Goal: Task Accomplishment & Management: Complete application form

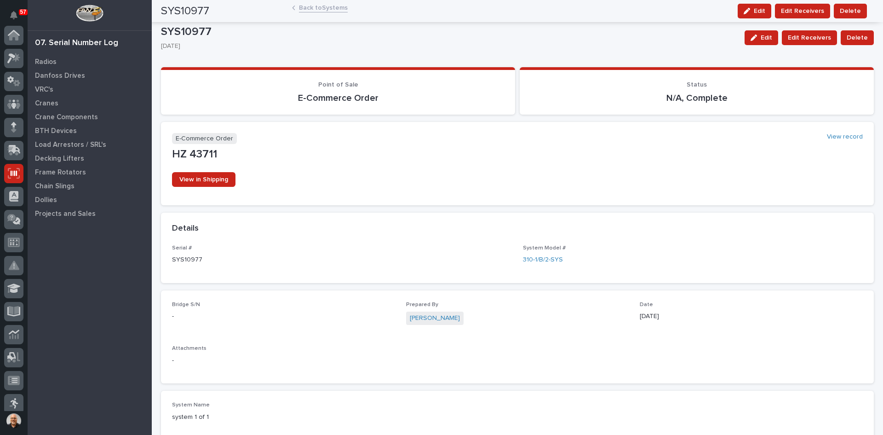
scroll to position [138, 0]
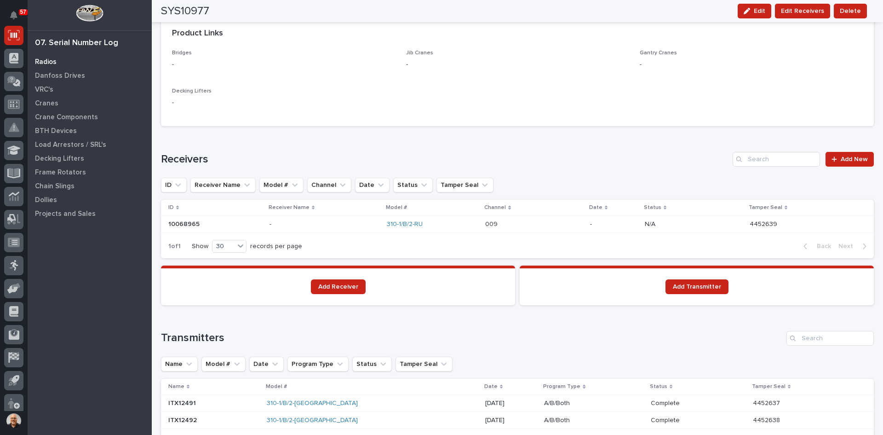
click at [47, 61] on p "Radios" at bounding box center [46, 62] width 22 height 8
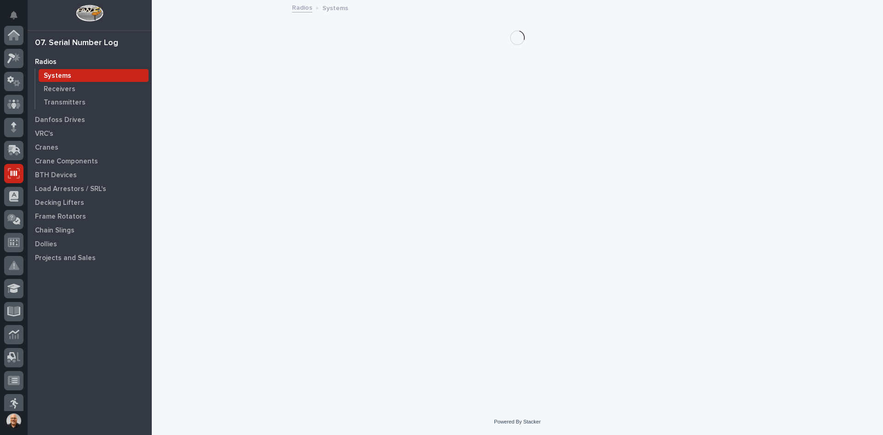
scroll to position [138, 0]
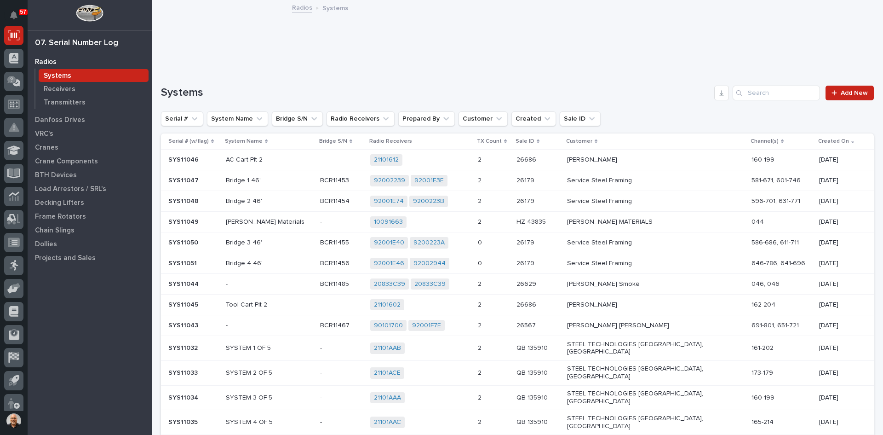
click at [621, 219] on p "[PERSON_NAME] MATERIALS" at bounding box center [647, 222] width 161 height 8
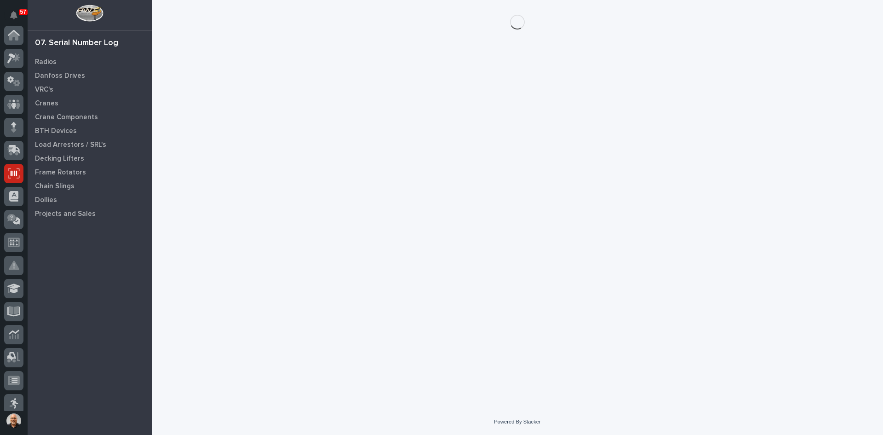
scroll to position [138, 0]
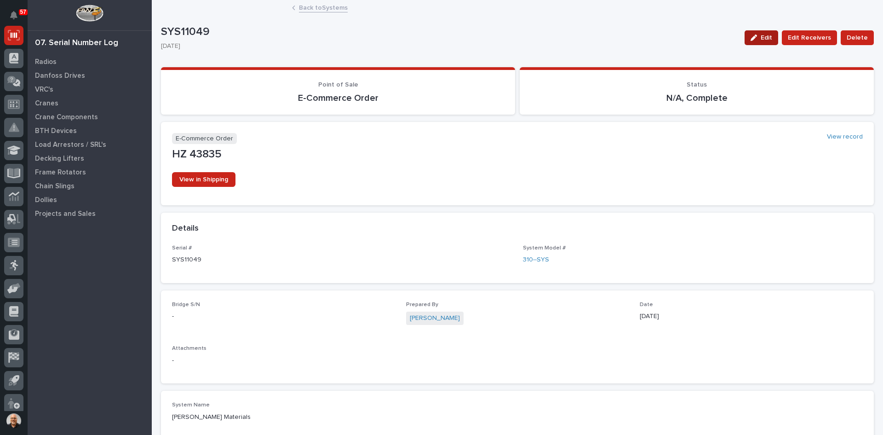
click at [764, 35] on span "Edit" at bounding box center [767, 38] width 12 height 8
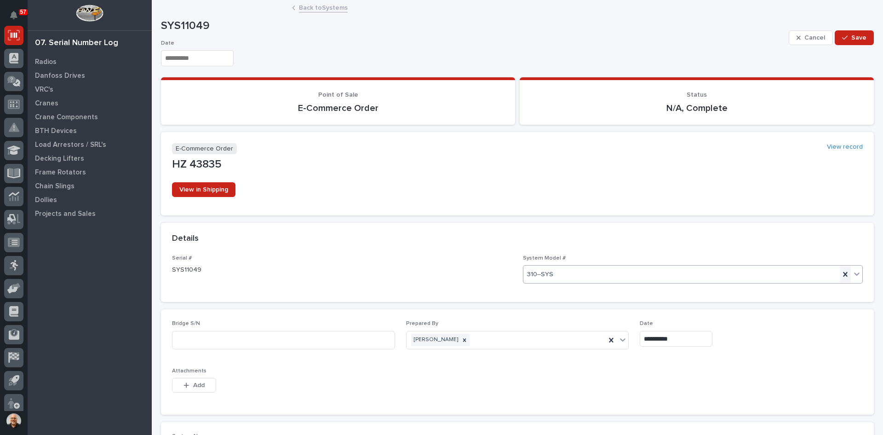
click at [841, 272] on icon at bounding box center [845, 274] width 9 height 9
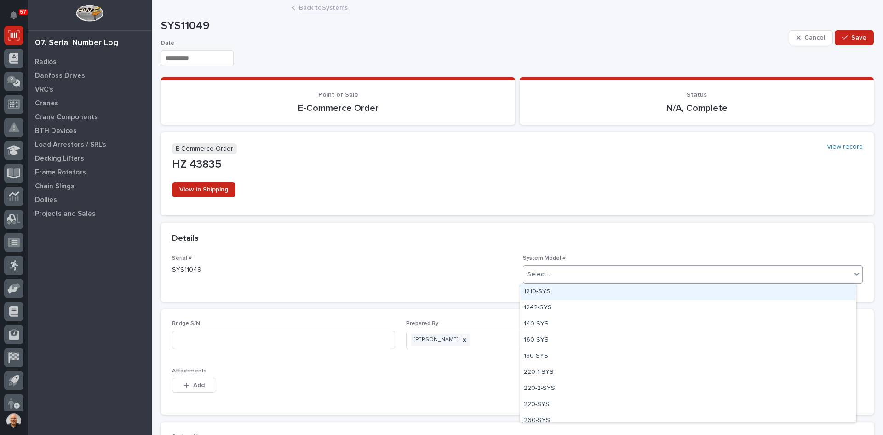
click at [636, 276] on div "Select..." at bounding box center [688, 274] width 328 height 15
type input "***"
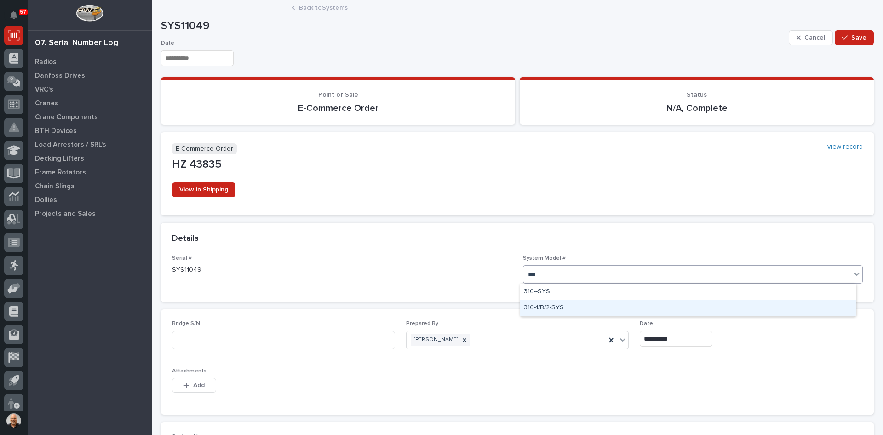
click at [549, 303] on div "310-1/B/2-SYS" at bounding box center [688, 308] width 336 height 16
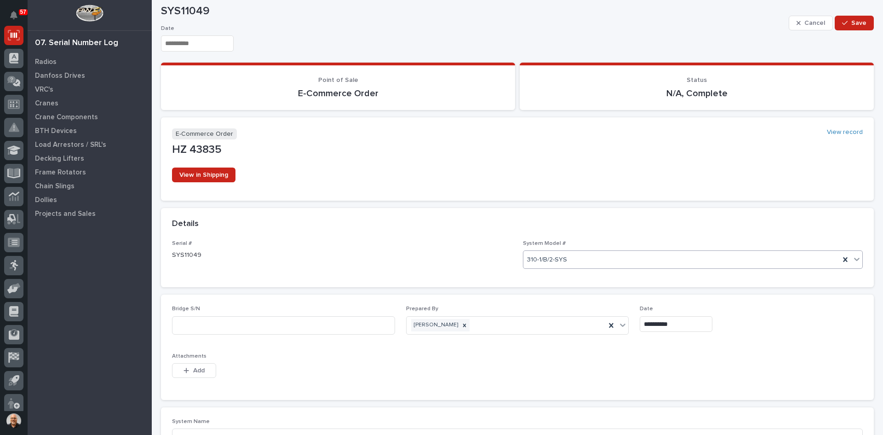
scroll to position [0, 0]
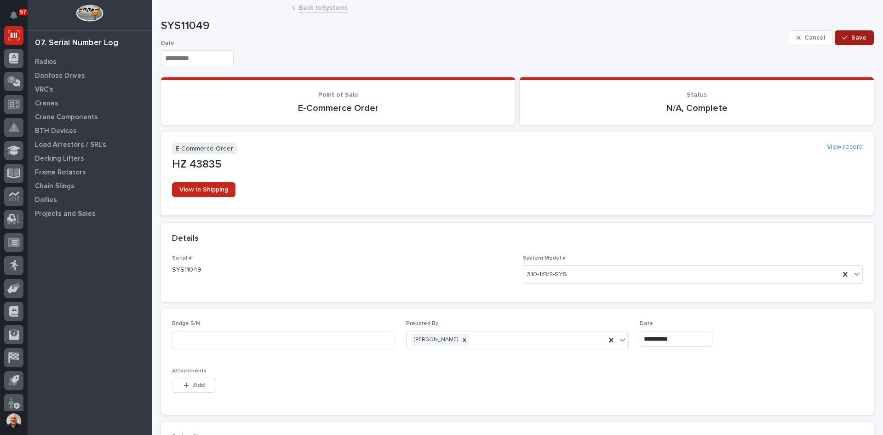
click at [852, 39] on span "Save" at bounding box center [859, 38] width 15 height 8
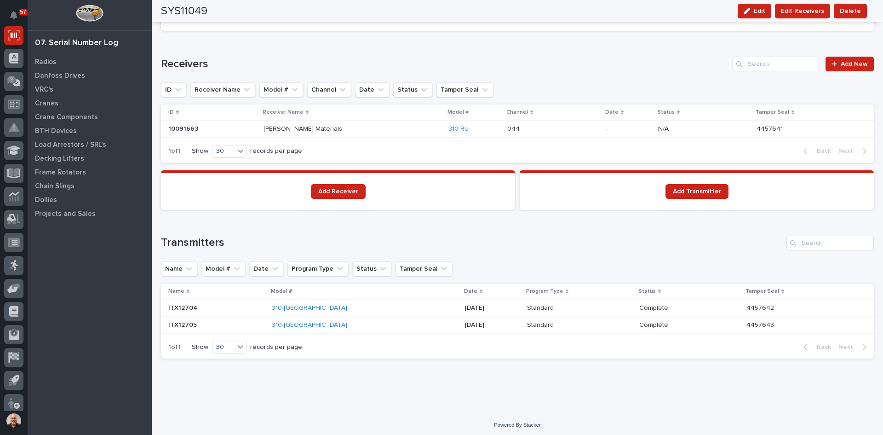
scroll to position [595, 0]
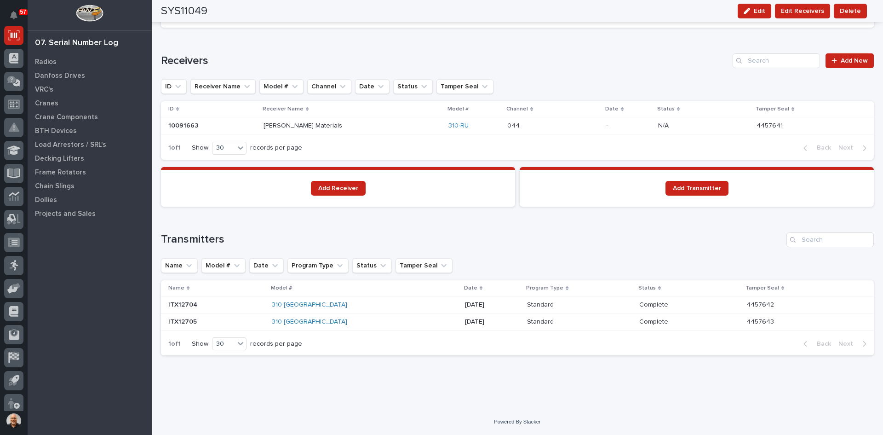
click at [214, 305] on p at bounding box center [216, 305] width 96 height 8
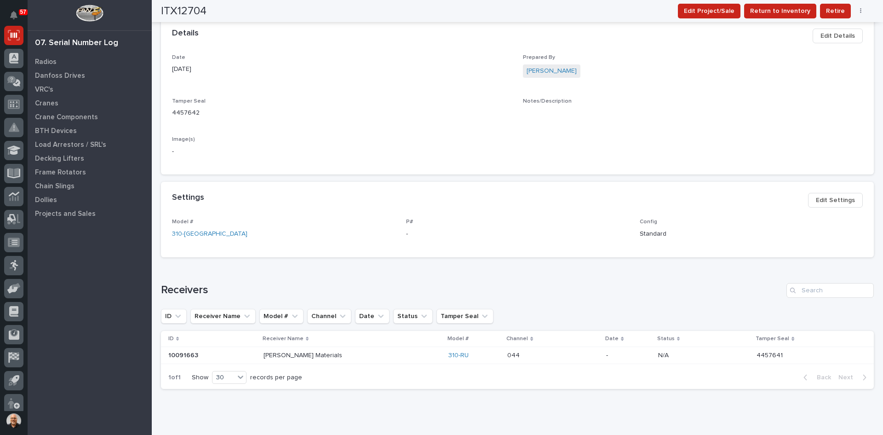
scroll to position [276, 0]
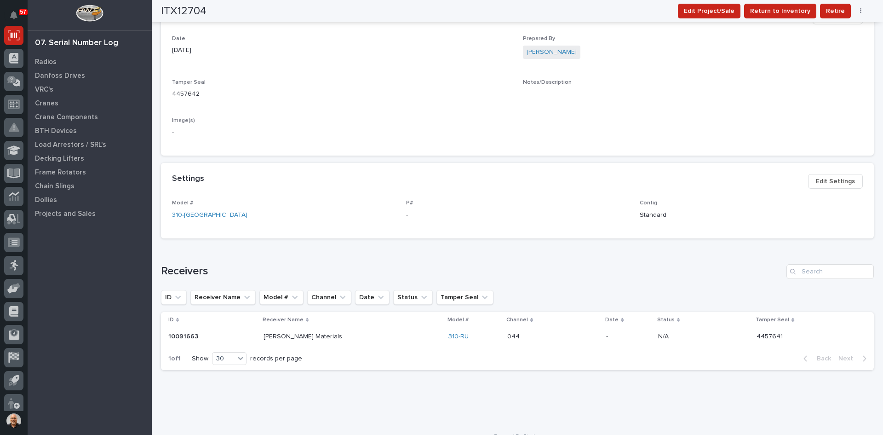
click at [836, 182] on span "Edit Settings" at bounding box center [835, 181] width 39 height 11
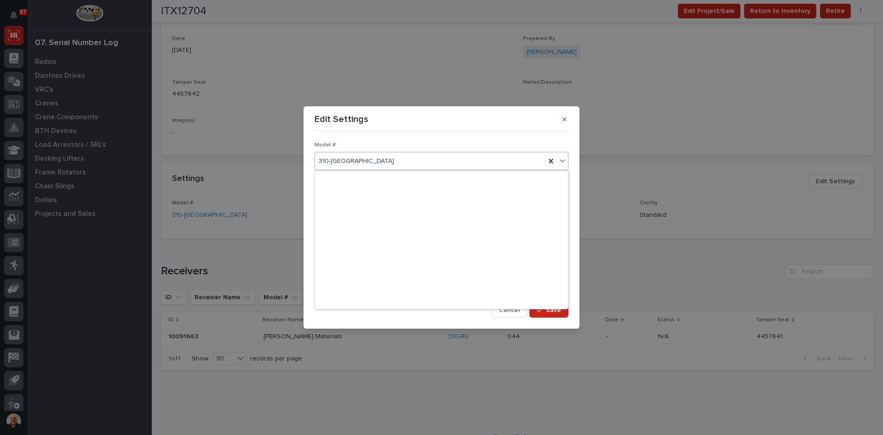
click at [350, 164] on div "310-[GEOGRAPHIC_DATA]" at bounding box center [430, 161] width 231 height 15
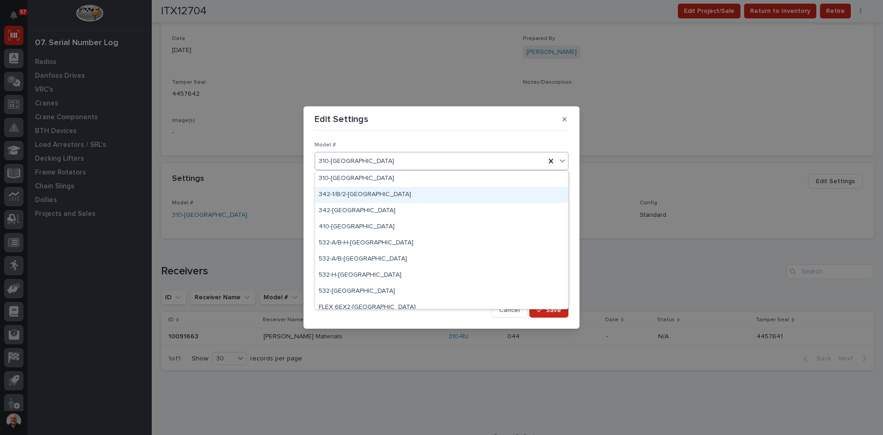
click at [344, 195] on div "342-1/B/2-[GEOGRAPHIC_DATA]" at bounding box center [441, 195] width 253 height 16
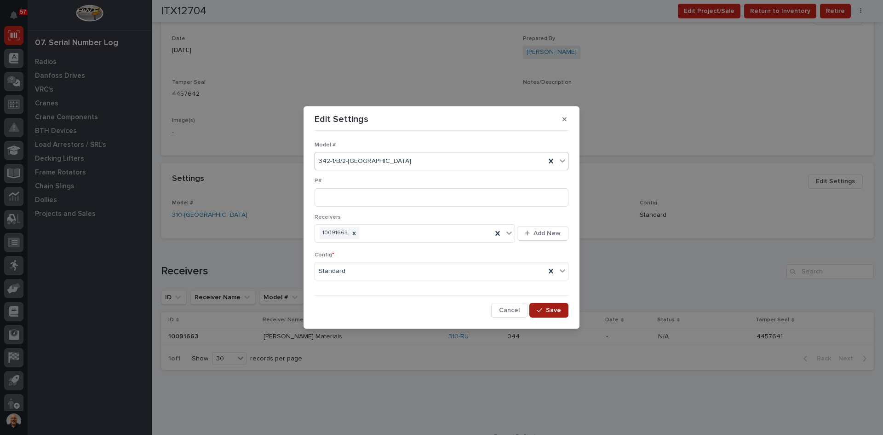
click at [555, 314] on span "Save" at bounding box center [553, 310] width 15 height 8
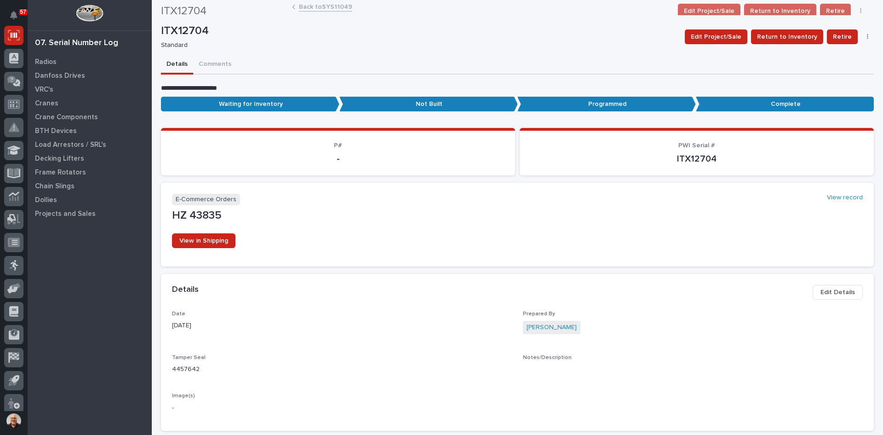
scroll to position [0, 0]
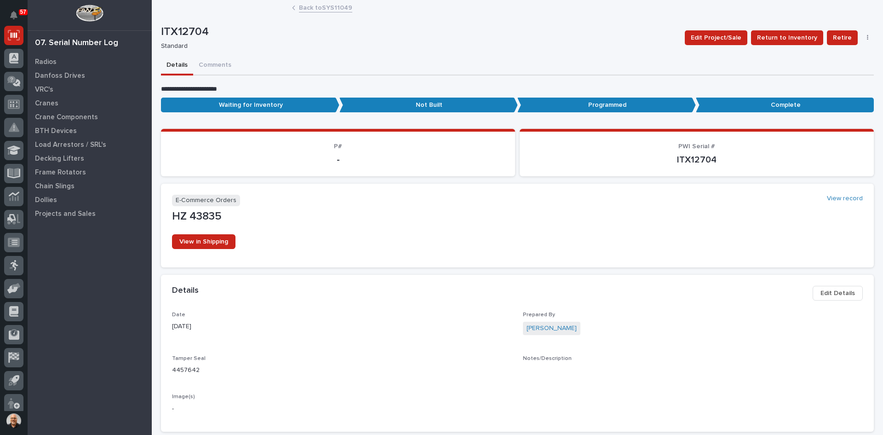
click at [308, 8] on link "Back to SYS11049" at bounding box center [325, 7] width 53 height 11
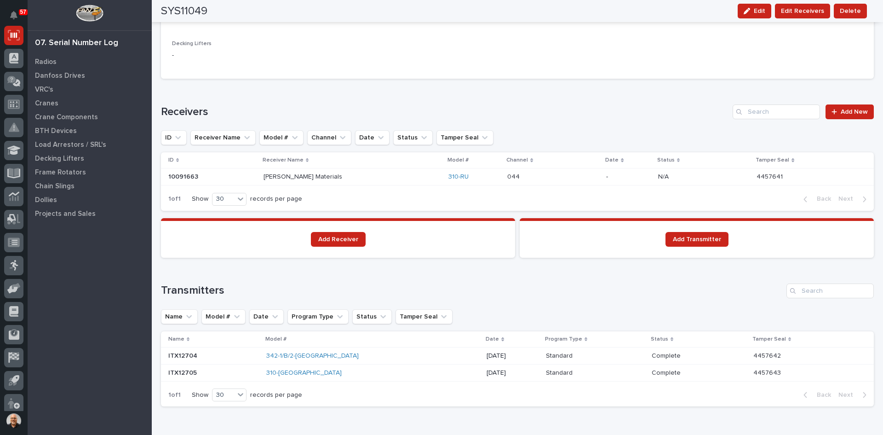
scroll to position [595, 0]
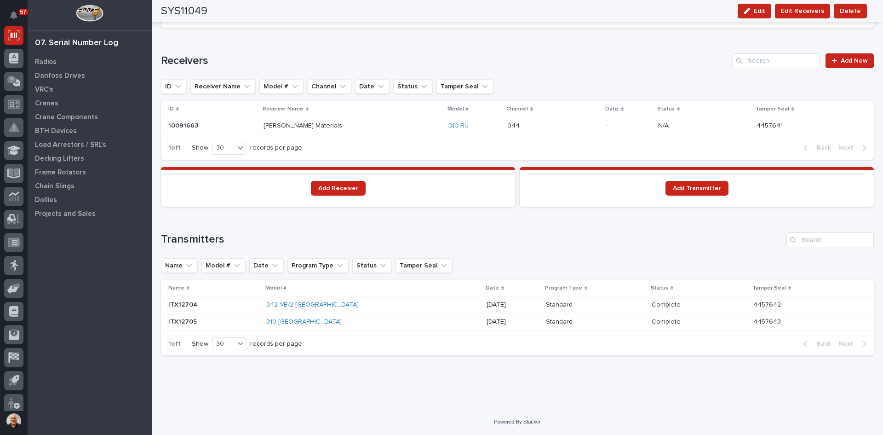
click at [324, 322] on div "310-[GEOGRAPHIC_DATA]" at bounding box center [346, 322] width 161 height 8
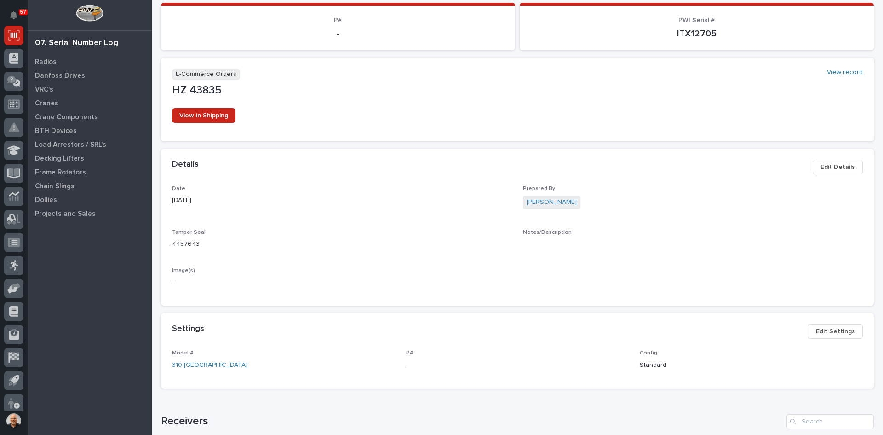
scroll to position [138, 0]
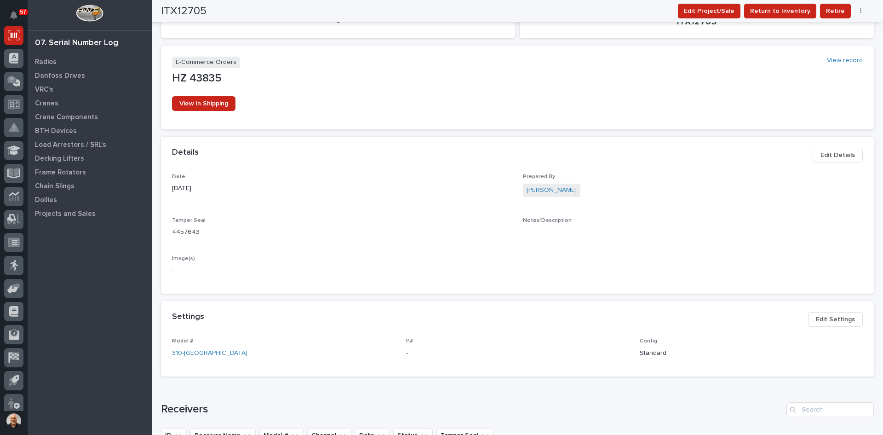
click at [832, 317] on span "Edit Settings" at bounding box center [835, 319] width 39 height 11
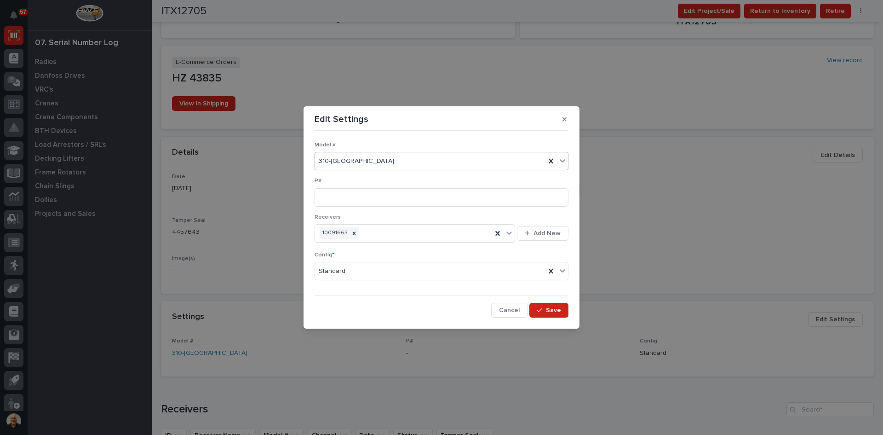
click at [379, 161] on div "310-[GEOGRAPHIC_DATA]" at bounding box center [430, 161] width 231 height 15
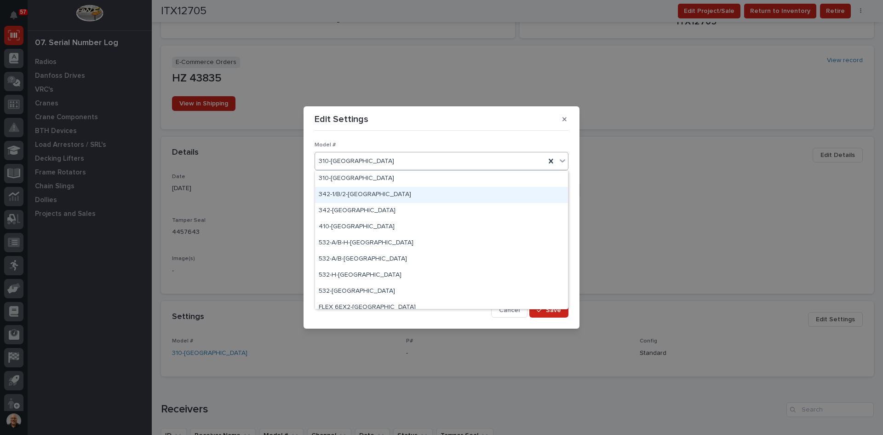
click at [351, 191] on div "342-1/B/2-[GEOGRAPHIC_DATA]" at bounding box center [441, 195] width 253 height 16
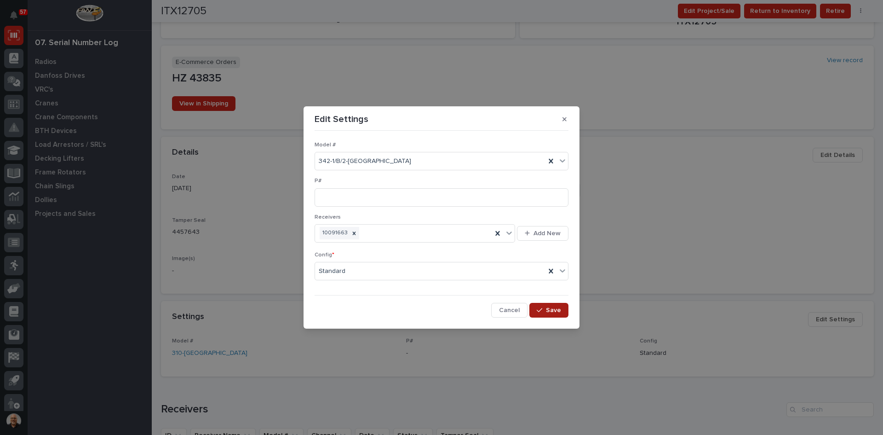
click at [556, 312] on span "Save" at bounding box center [553, 310] width 15 height 8
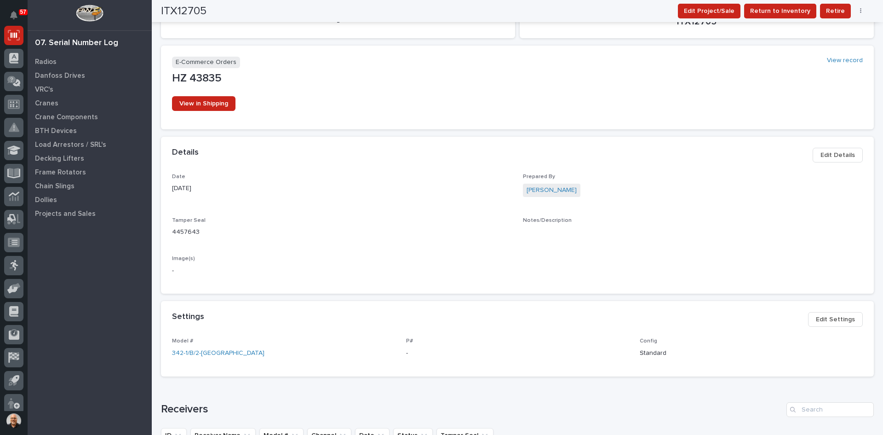
scroll to position [0, 0]
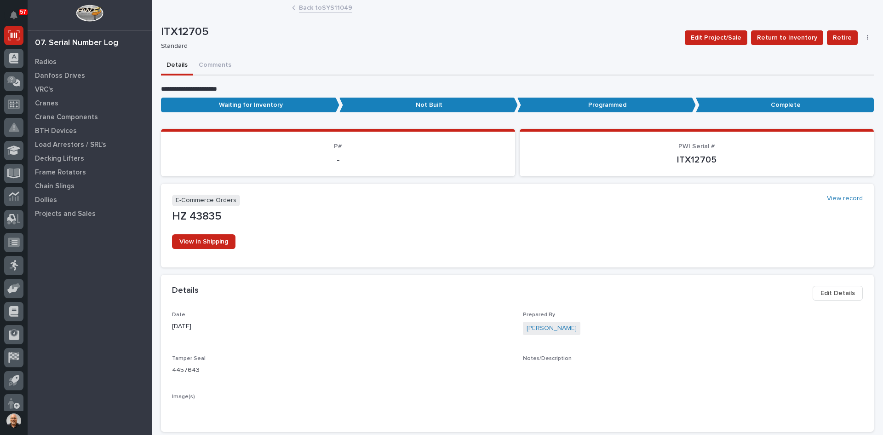
click at [317, 8] on link "Back to SYS11049" at bounding box center [325, 7] width 53 height 11
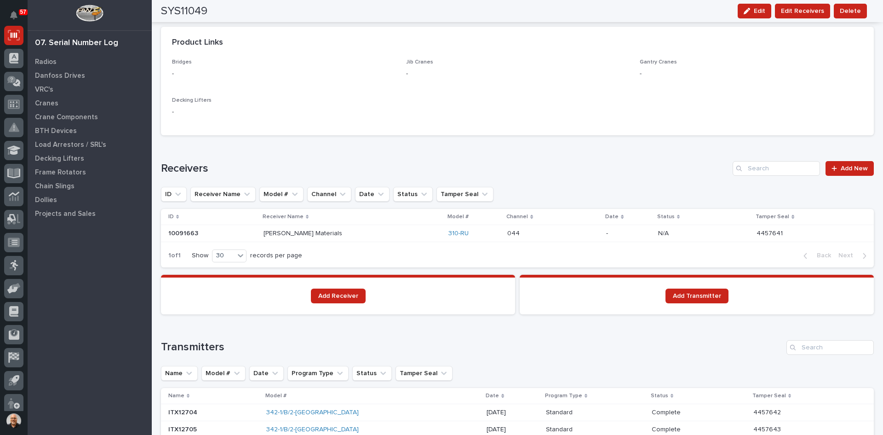
scroll to position [506, 0]
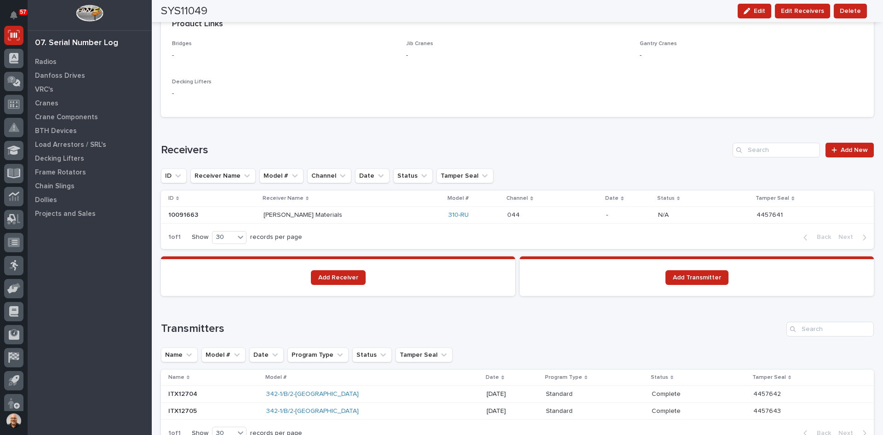
click at [375, 214] on p at bounding box center [344, 215] width 161 height 8
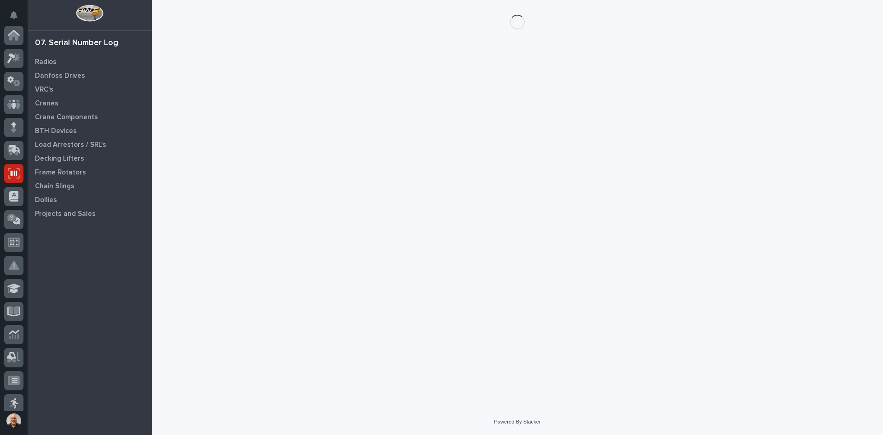
scroll to position [138, 0]
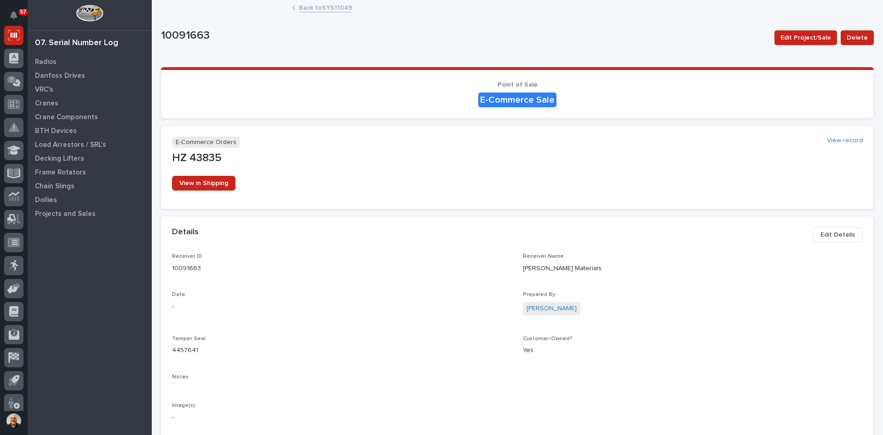
click at [847, 232] on span "Edit Details" at bounding box center [838, 234] width 35 height 11
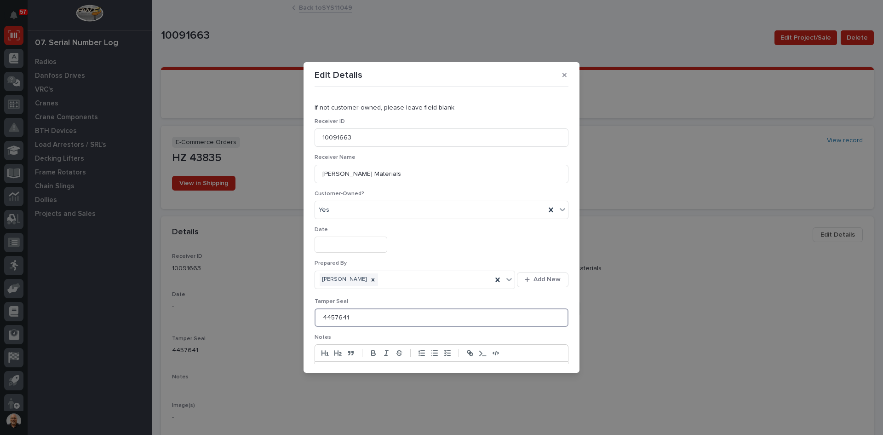
click at [351, 319] on input "4457641" at bounding box center [442, 317] width 254 height 18
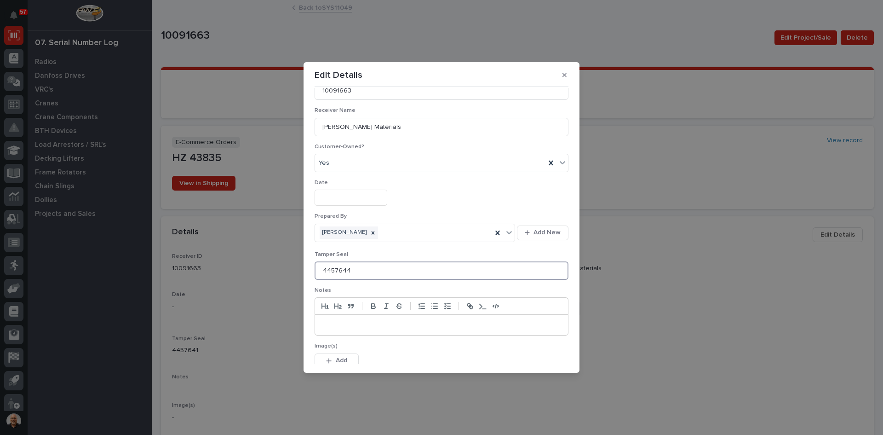
scroll to position [92, 0]
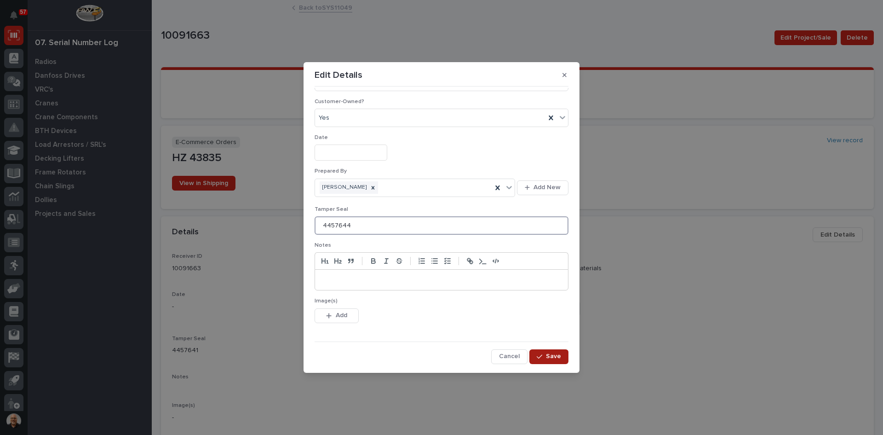
type input "4457644"
click at [551, 359] on span "Save" at bounding box center [553, 356] width 15 height 8
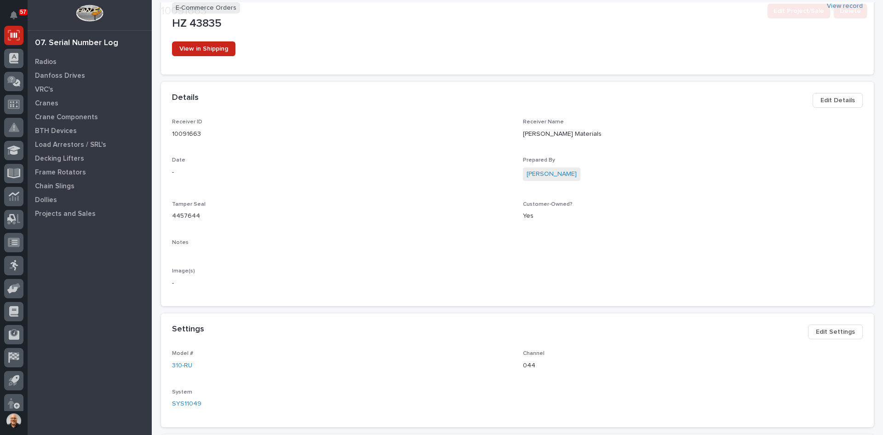
scroll to position [230, 0]
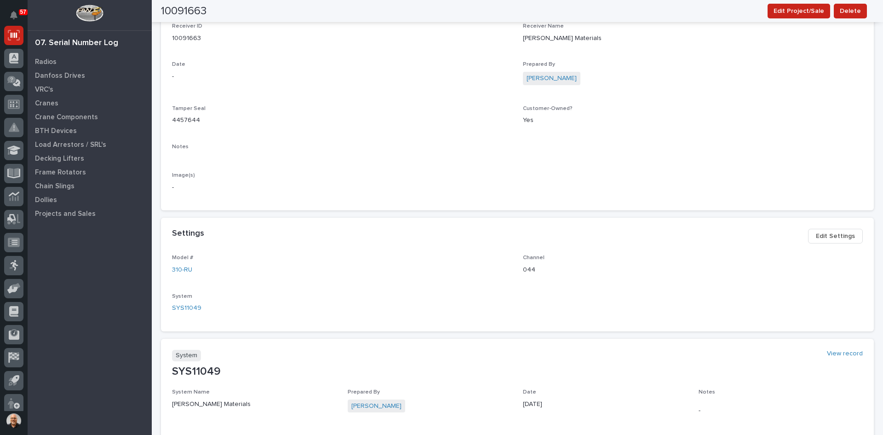
click at [839, 236] on span "Edit Settings" at bounding box center [835, 236] width 39 height 11
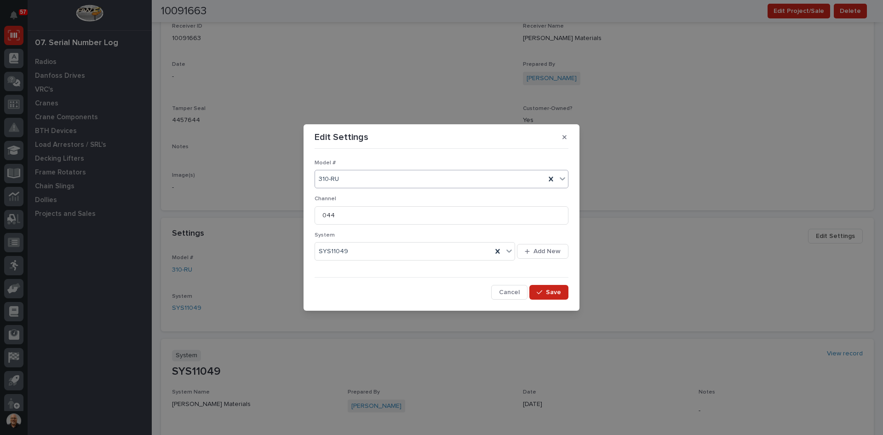
click at [388, 179] on div "310-RU" at bounding box center [430, 179] width 231 height 15
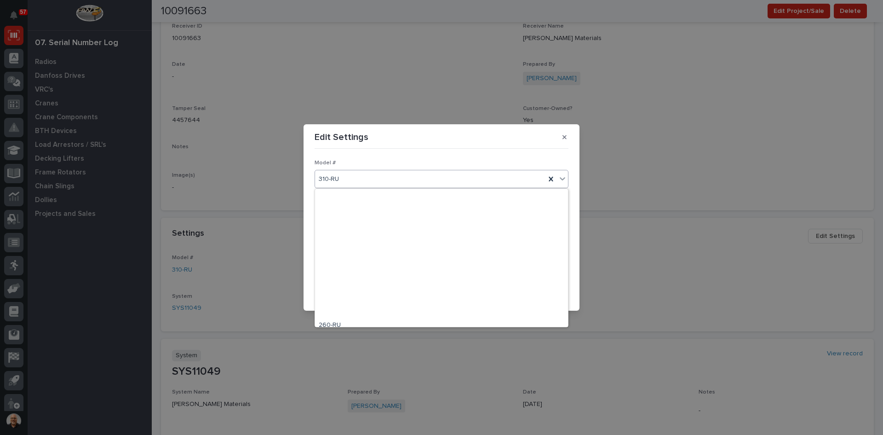
scroll to position [161, 0]
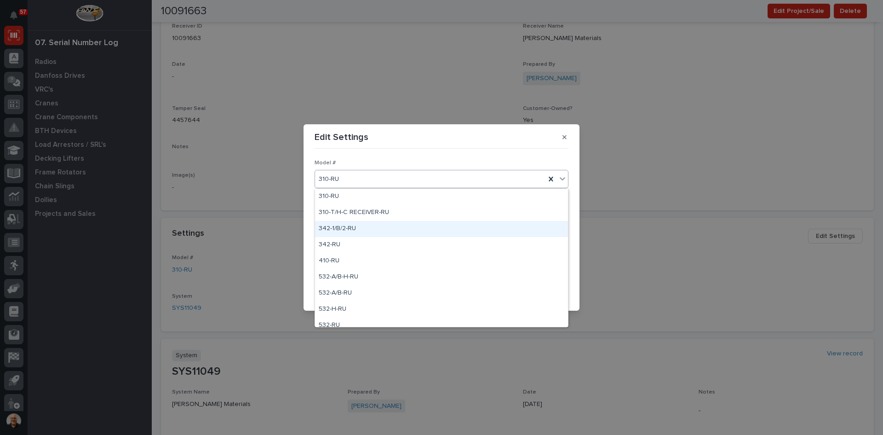
click at [352, 230] on div "342-1/B/2-RU" at bounding box center [441, 229] width 253 height 16
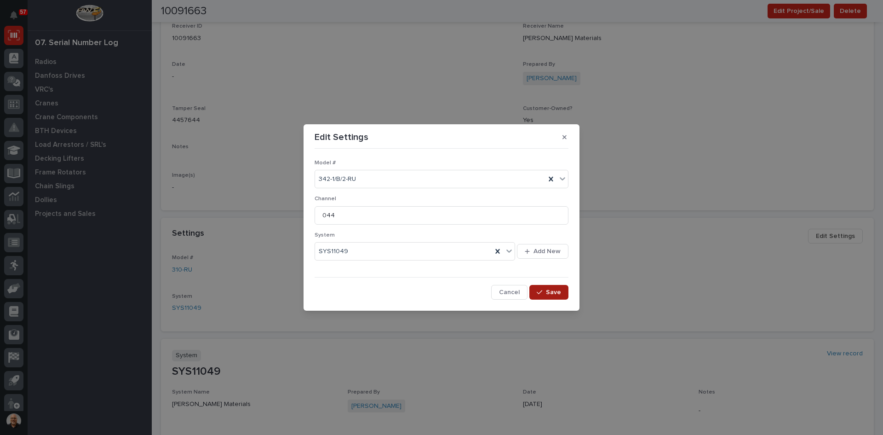
click at [555, 293] on span "Save" at bounding box center [553, 292] width 15 height 8
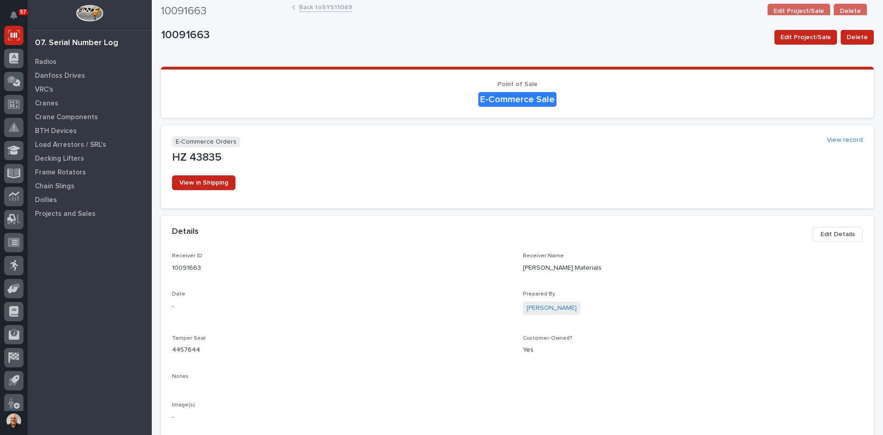
scroll to position [0, 0]
click at [329, 8] on link "Back to SYS11049" at bounding box center [325, 7] width 53 height 11
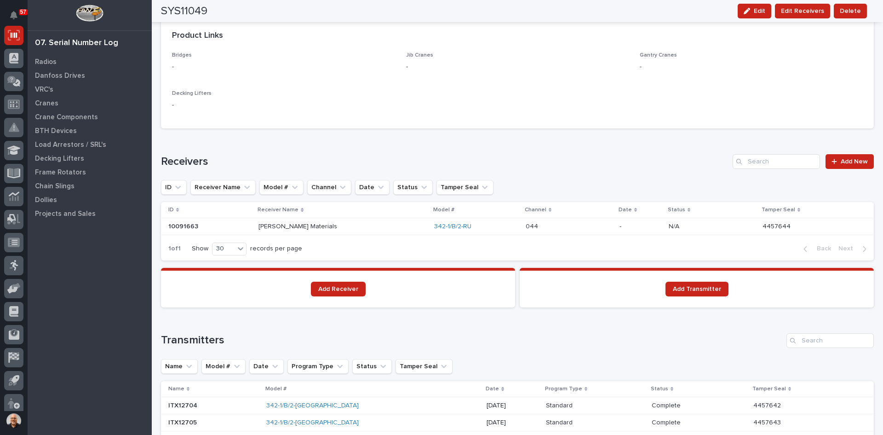
scroll to position [506, 0]
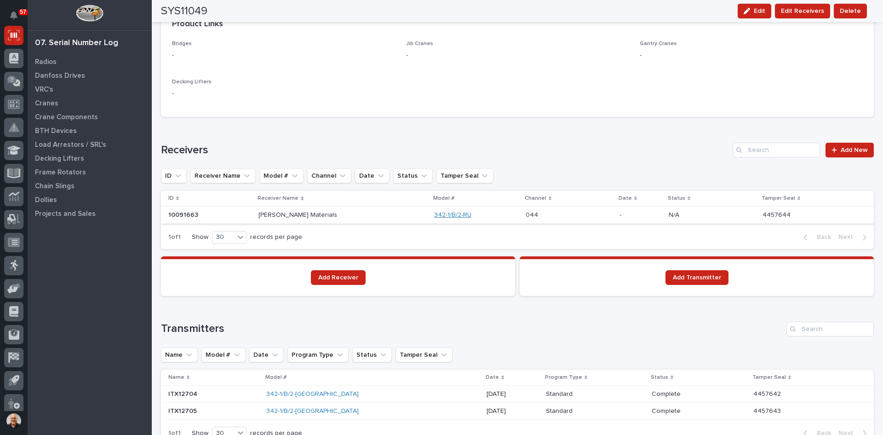
click at [461, 214] on link "342-1/B/2-RU" at bounding box center [452, 215] width 37 height 8
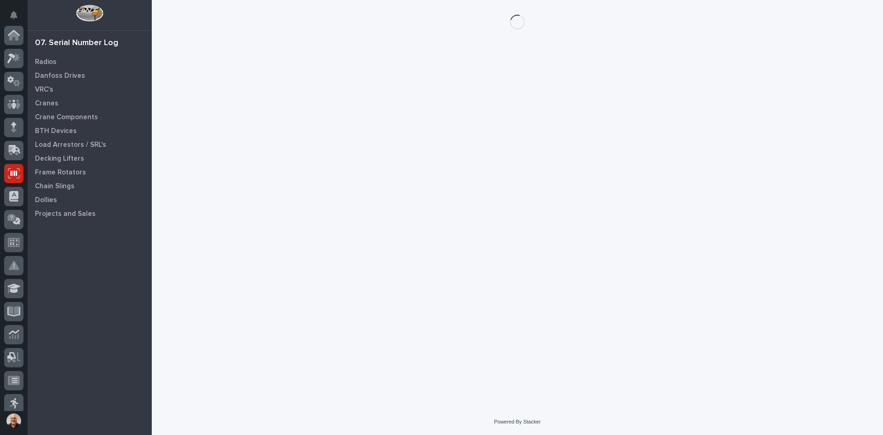
scroll to position [138, 0]
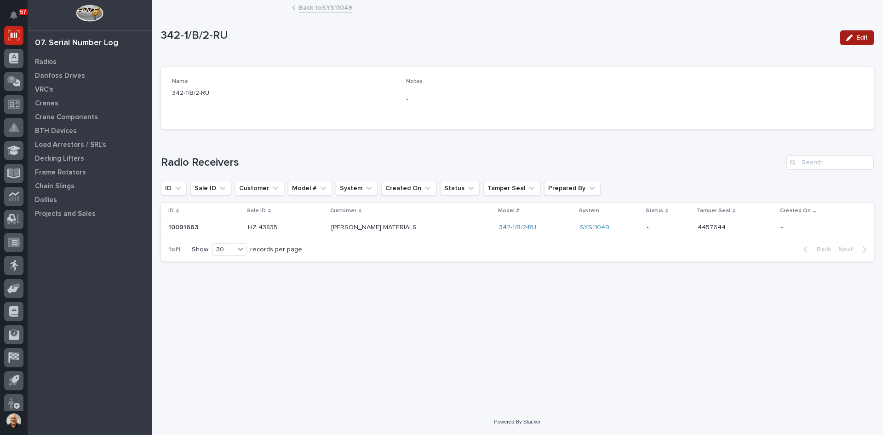
click at [862, 36] on span "Edit" at bounding box center [863, 38] width 12 height 8
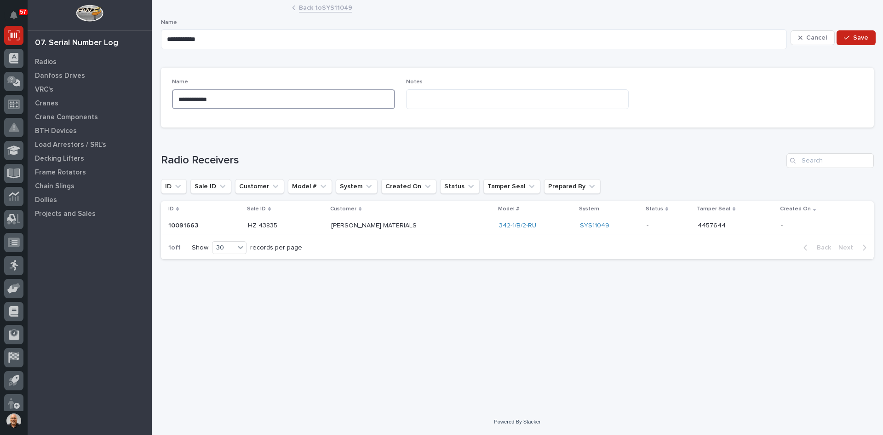
click at [240, 101] on textarea "**********" at bounding box center [283, 99] width 223 height 20
click at [820, 38] on span "Cancel" at bounding box center [817, 38] width 21 height 8
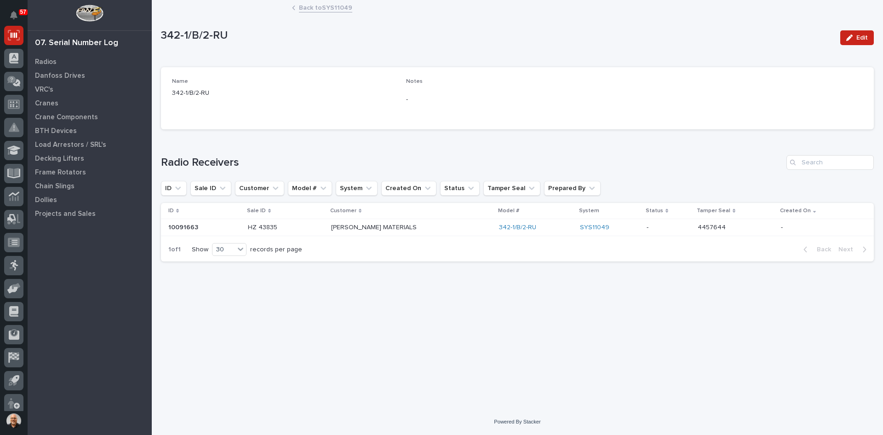
click at [470, 227] on p "[PERSON_NAME] MATERIALS" at bounding box center [411, 228] width 161 height 8
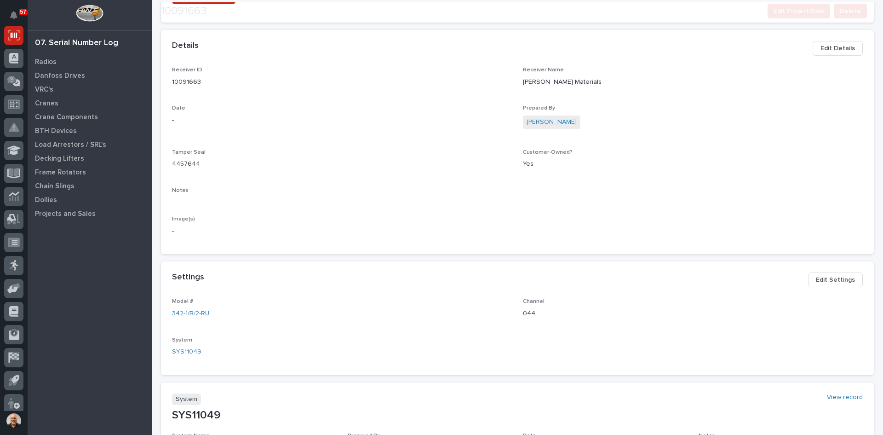
scroll to position [230, 0]
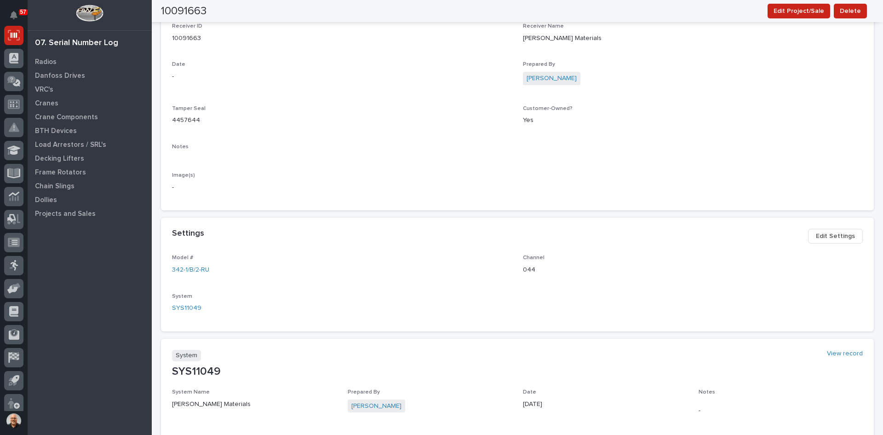
click at [826, 236] on span "Edit Settings" at bounding box center [835, 236] width 39 height 11
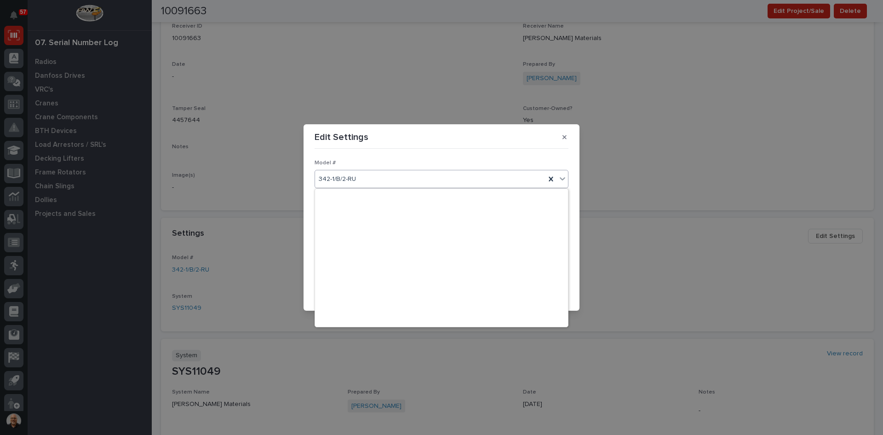
click at [372, 177] on div "342-1/B/2-RU" at bounding box center [430, 179] width 231 height 15
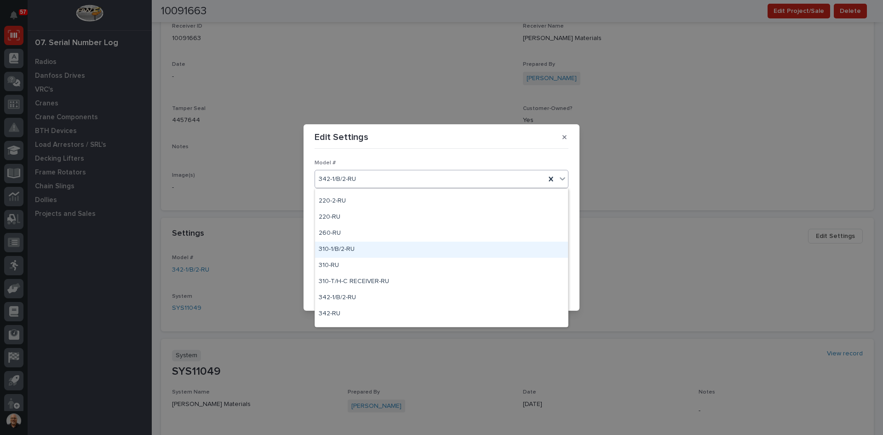
click at [345, 247] on div "310-1/B/2-RU" at bounding box center [441, 250] width 253 height 16
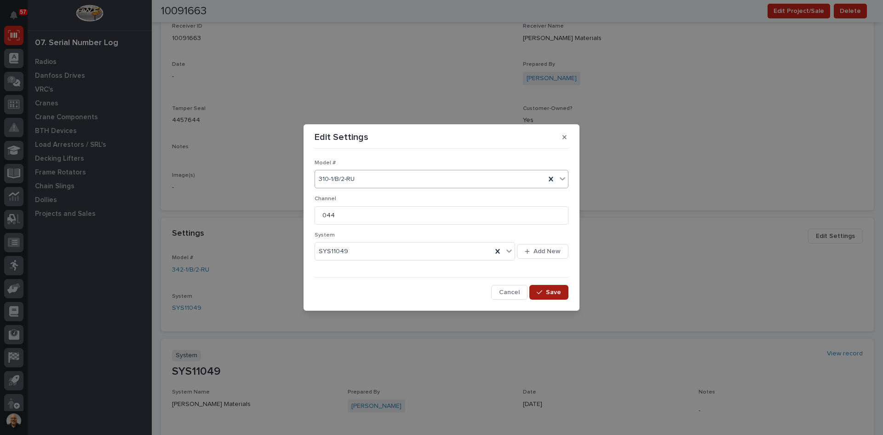
click at [550, 291] on span "Save" at bounding box center [553, 292] width 15 height 8
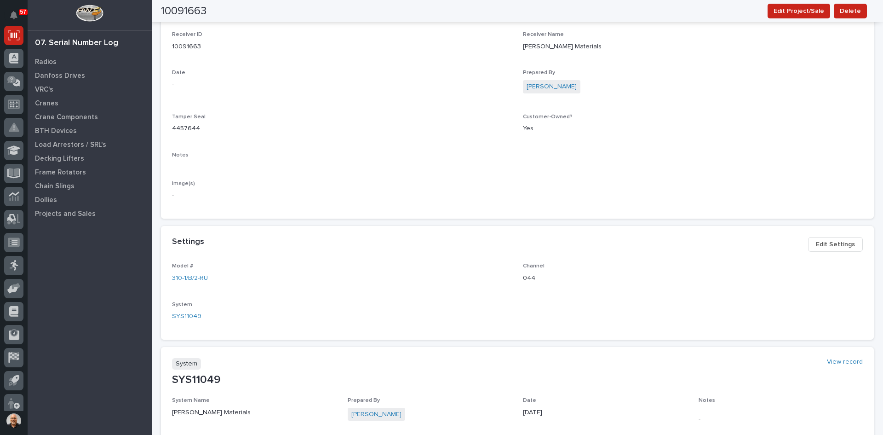
scroll to position [0, 0]
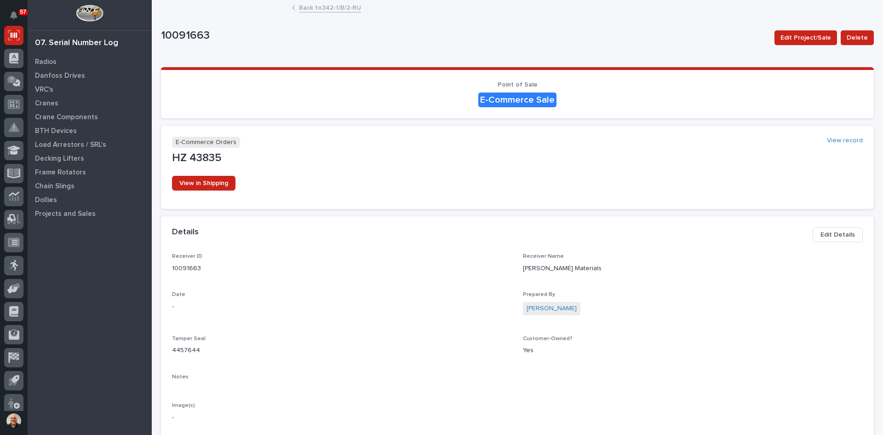
click at [312, 8] on link "Back to 342-1/B/2-RU" at bounding box center [330, 7] width 62 height 11
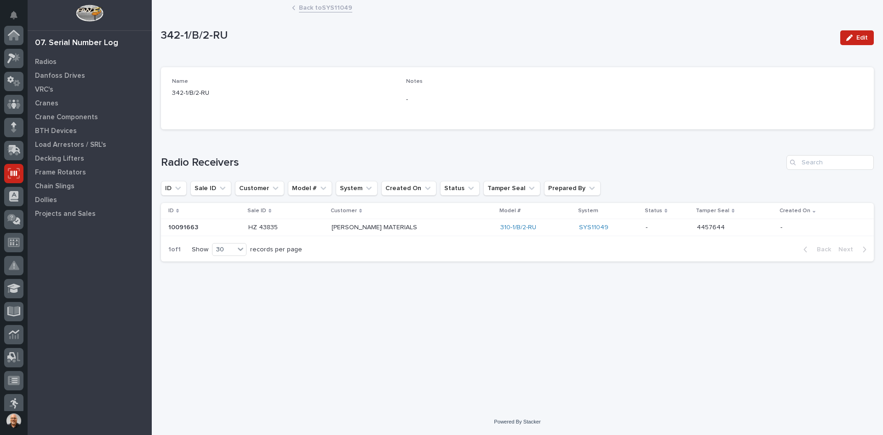
scroll to position [138, 0]
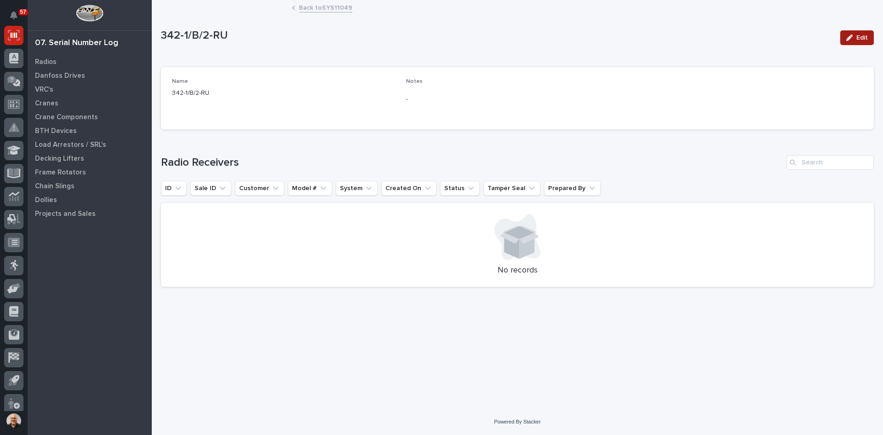
click at [864, 38] on span "Edit" at bounding box center [863, 38] width 12 height 8
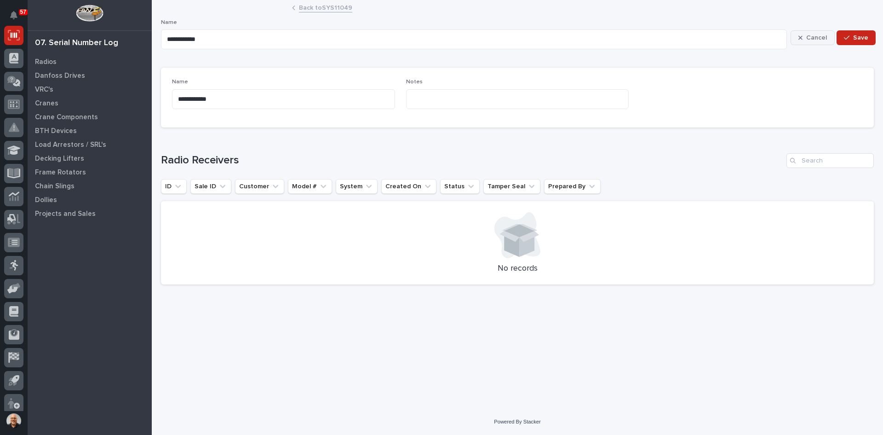
click at [817, 36] on span "Cancel" at bounding box center [817, 38] width 21 height 8
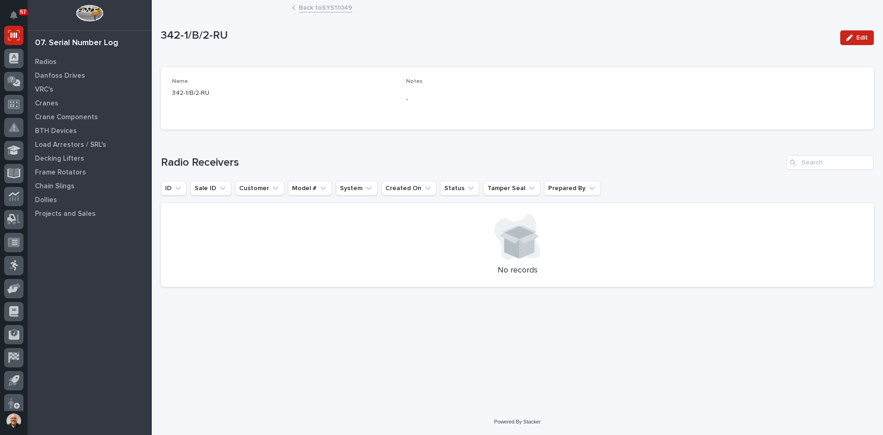
click at [325, 6] on link "Back to SYS11049" at bounding box center [325, 7] width 53 height 11
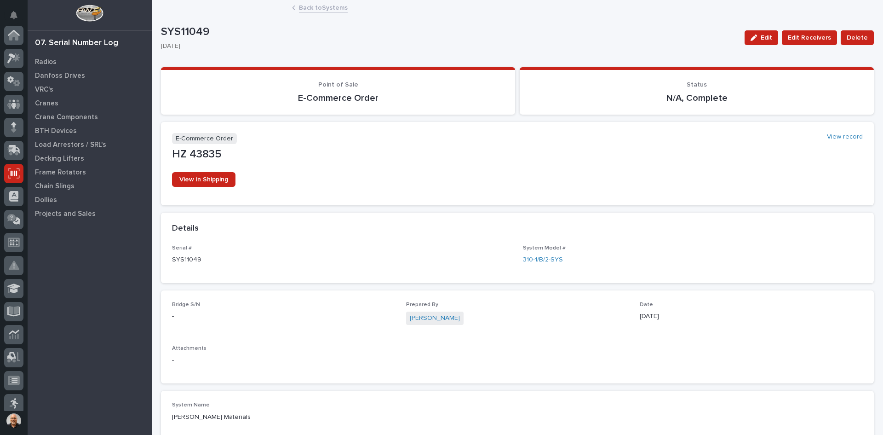
scroll to position [138, 0]
click at [323, 6] on link "Back to Systems" at bounding box center [323, 7] width 49 height 11
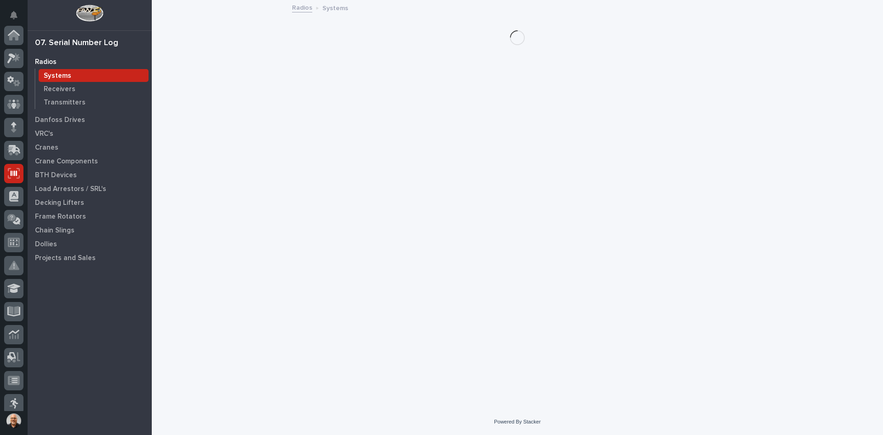
scroll to position [138, 0]
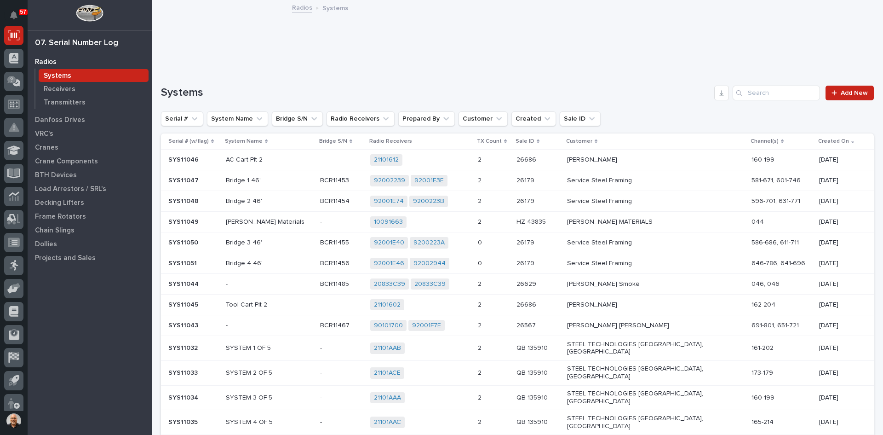
click at [564, 222] on td "HZ 43835 HZ 43835" at bounding box center [538, 222] width 51 height 21
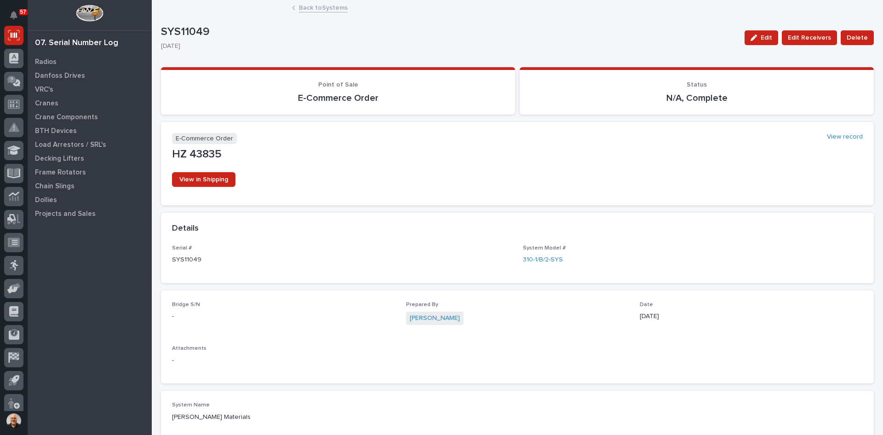
click at [324, 7] on link "Back to Systems" at bounding box center [323, 7] width 49 height 11
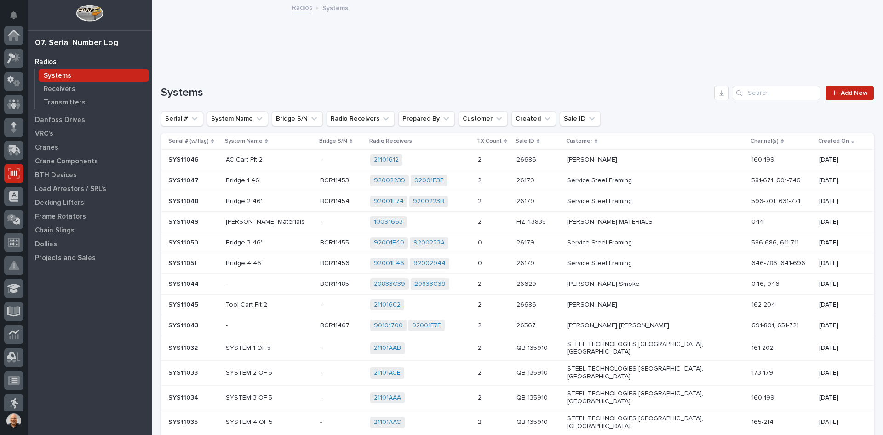
scroll to position [138, 0]
click at [15, 284] on icon at bounding box center [16, 286] width 9 height 6
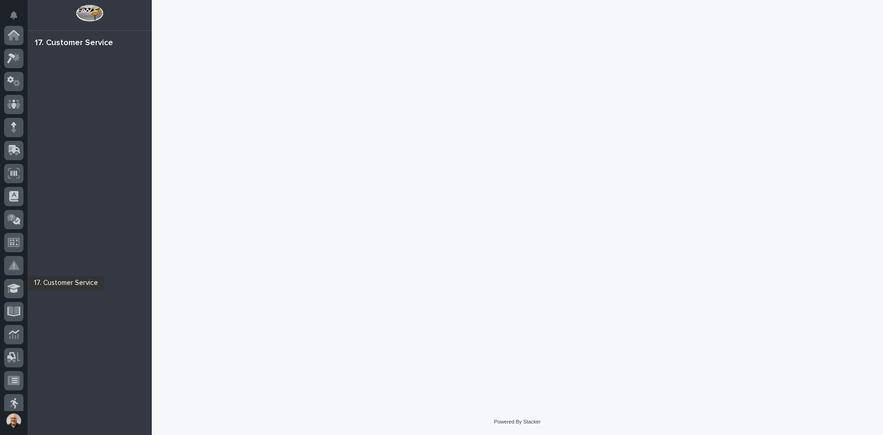
scroll to position [144, 0]
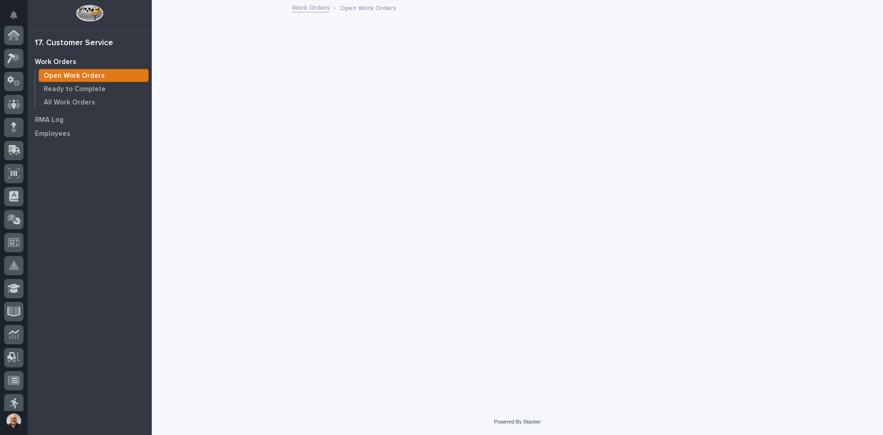
scroll to position [144, 0]
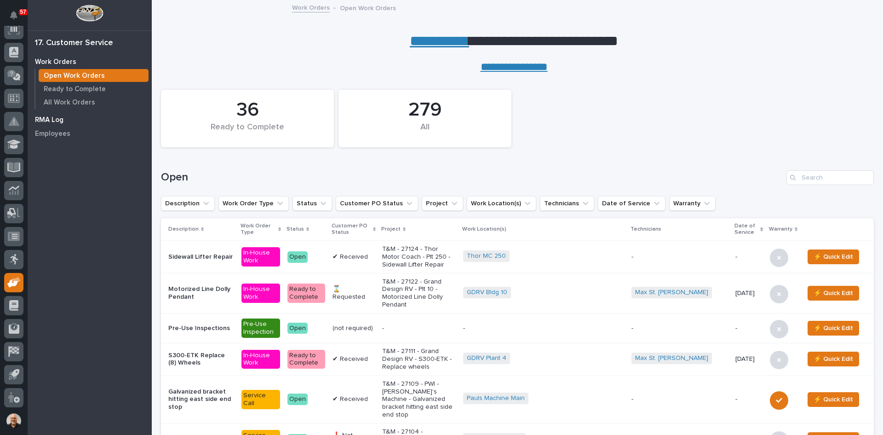
click at [55, 117] on p "RMA Log" at bounding box center [49, 120] width 29 height 8
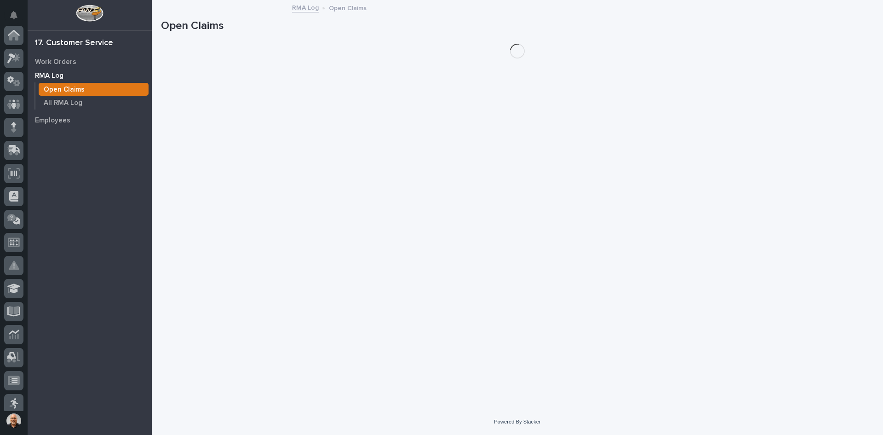
scroll to position [144, 0]
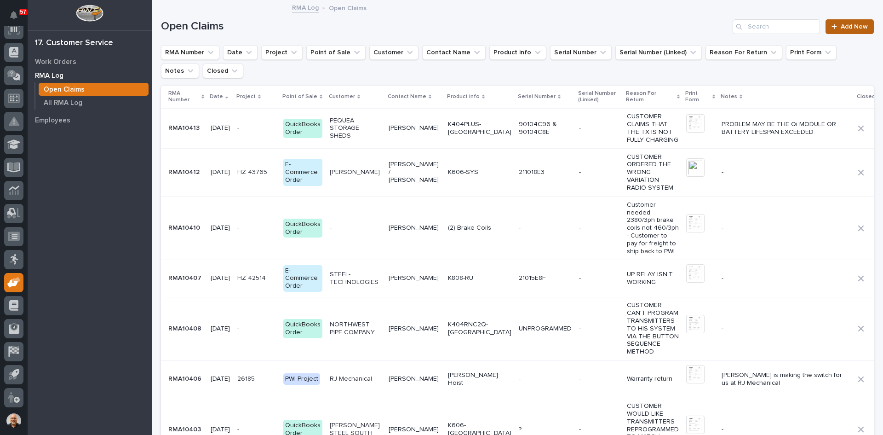
click at [841, 23] on span "Add New" at bounding box center [854, 26] width 27 height 6
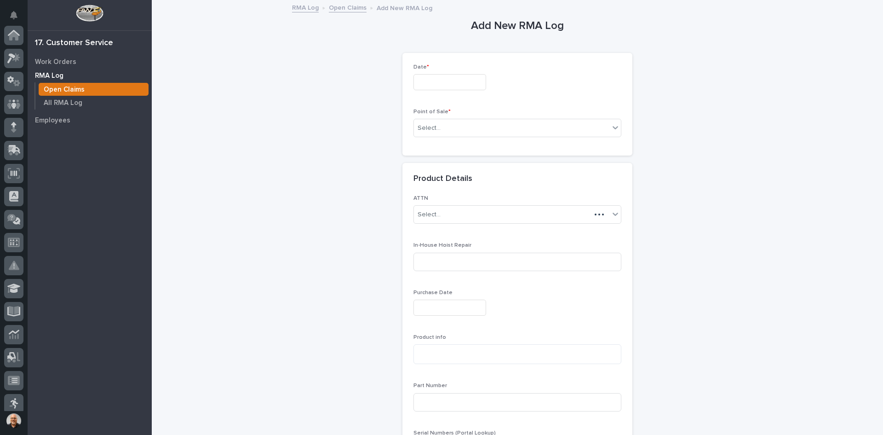
scroll to position [144, 0]
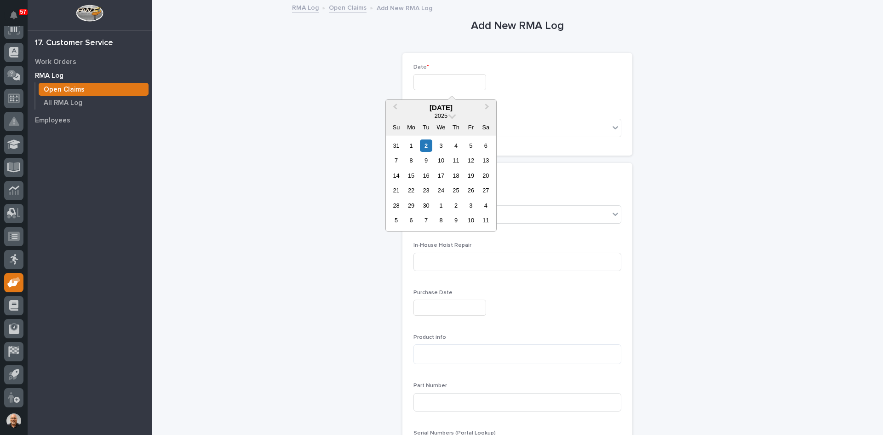
click at [431, 78] on input "text" at bounding box center [450, 82] width 73 height 16
click at [428, 146] on div "2" at bounding box center [426, 145] width 12 height 12
type input "********"
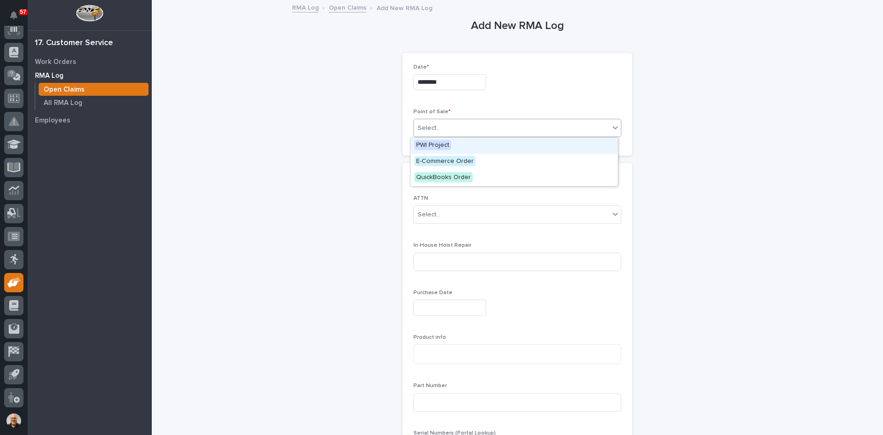
click at [450, 130] on div "Select..." at bounding box center [512, 128] width 196 height 15
click at [448, 159] on span "E-Commerce Order" at bounding box center [445, 161] width 61 height 10
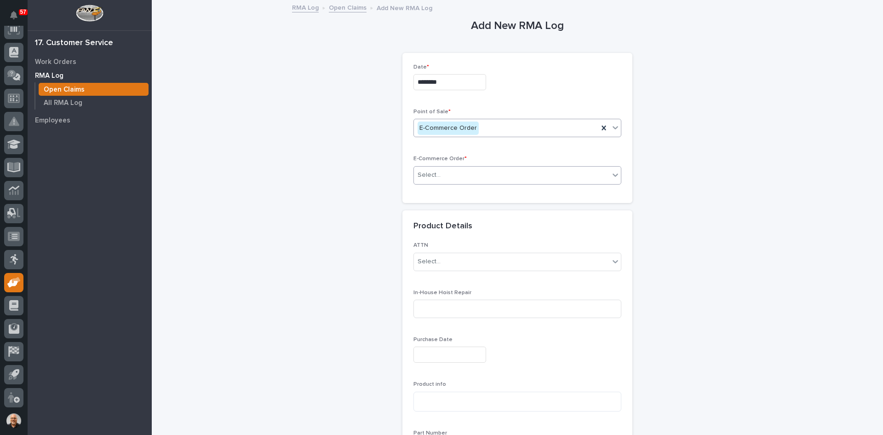
click at [452, 176] on div "Select..." at bounding box center [512, 174] width 196 height 15
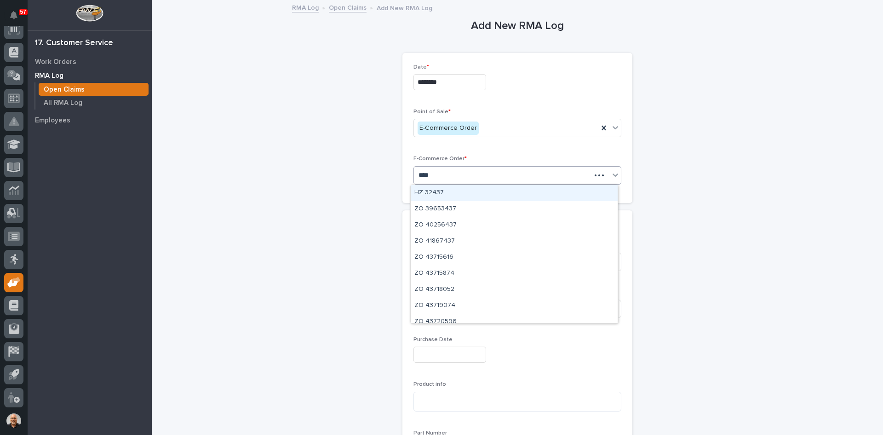
type input "*****"
click at [430, 192] on div "HZ 43711" at bounding box center [514, 193] width 207 height 16
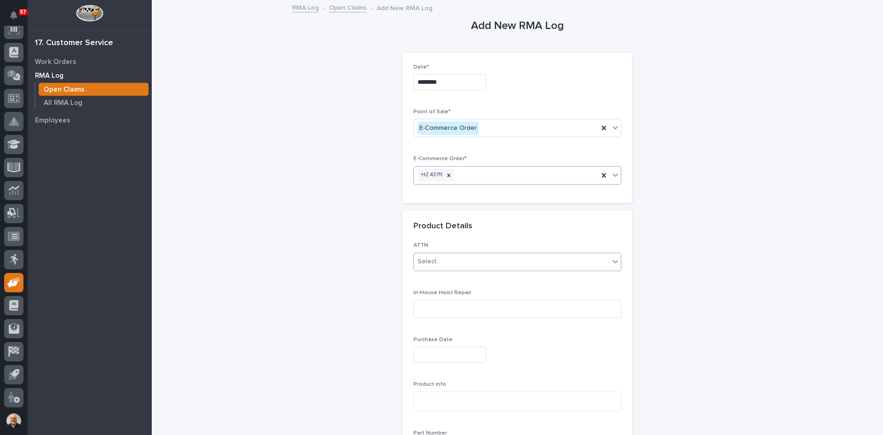
click at [443, 261] on div "Select..." at bounding box center [512, 261] width 196 height 15
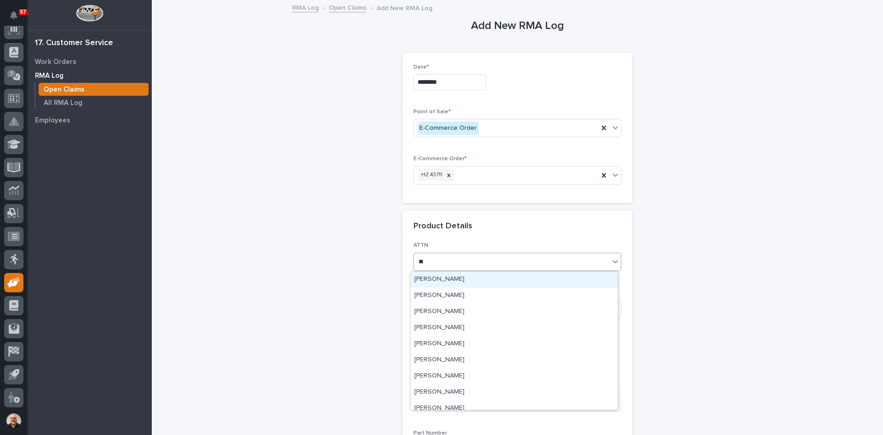
type input "***"
click at [439, 280] on div "[PERSON_NAME]" at bounding box center [514, 279] width 207 height 16
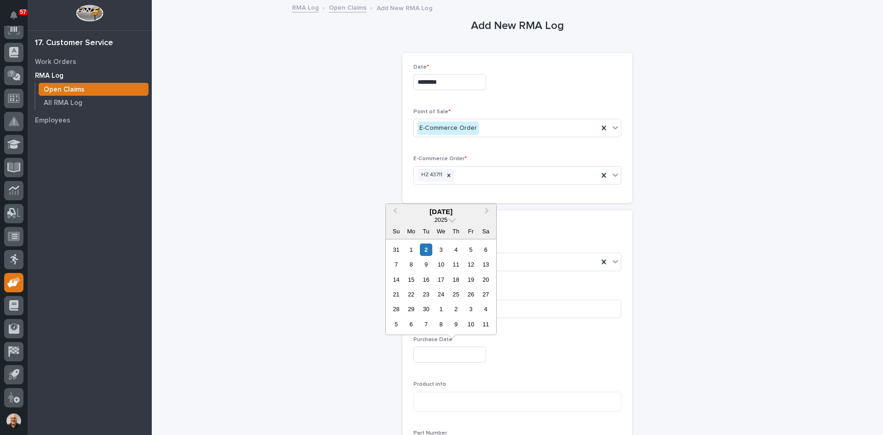
click at [432, 355] on input "text" at bounding box center [450, 354] width 73 height 16
click at [393, 208] on button "Previous Month" at bounding box center [394, 212] width 15 height 15
click at [460, 282] on div "17" at bounding box center [456, 279] width 12 height 12
type input "**********"
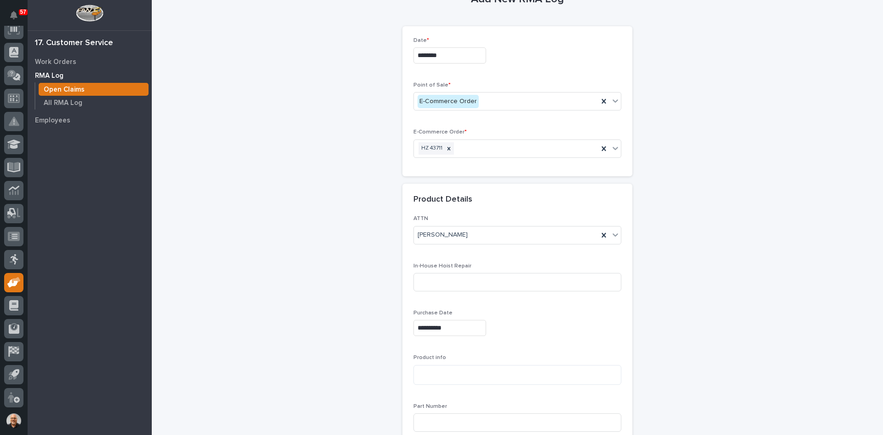
scroll to position [92, 0]
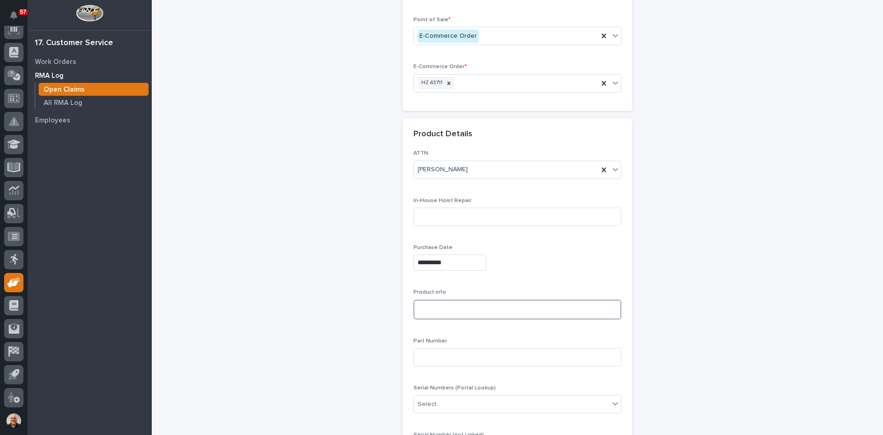
click at [420, 307] on textarea at bounding box center [518, 310] width 208 height 20
click at [445, 309] on textarea "**********" at bounding box center [518, 310] width 208 height 20
type textarea "**********"
click at [422, 355] on input at bounding box center [518, 357] width 208 height 18
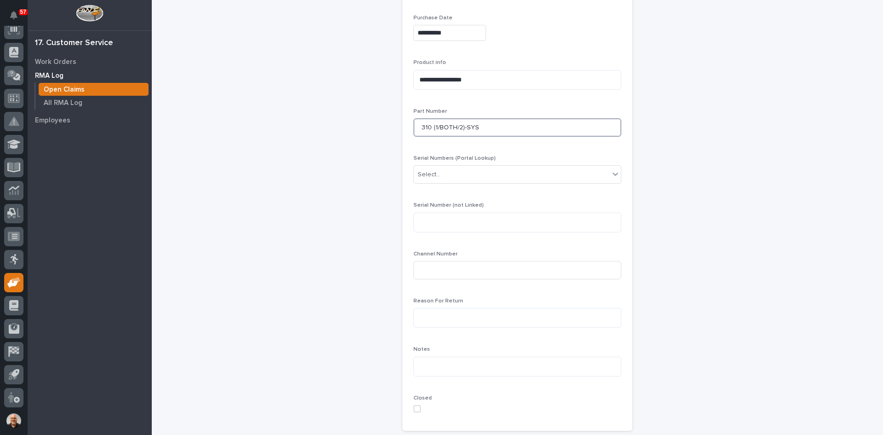
scroll to position [322, 0]
type input "310 (1/BOTH/2)-SYS"
click at [14, 34] on icon at bounding box center [14, 29] width 12 height 11
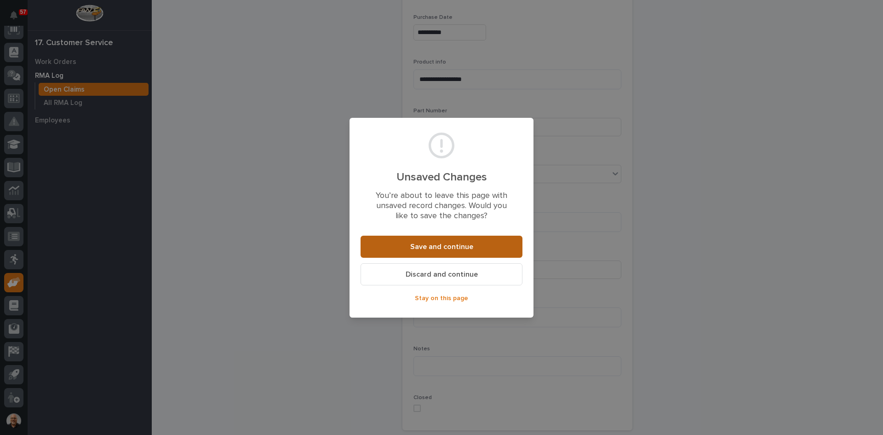
click at [447, 250] on span "Save and continue" at bounding box center [441, 247] width 63 height 10
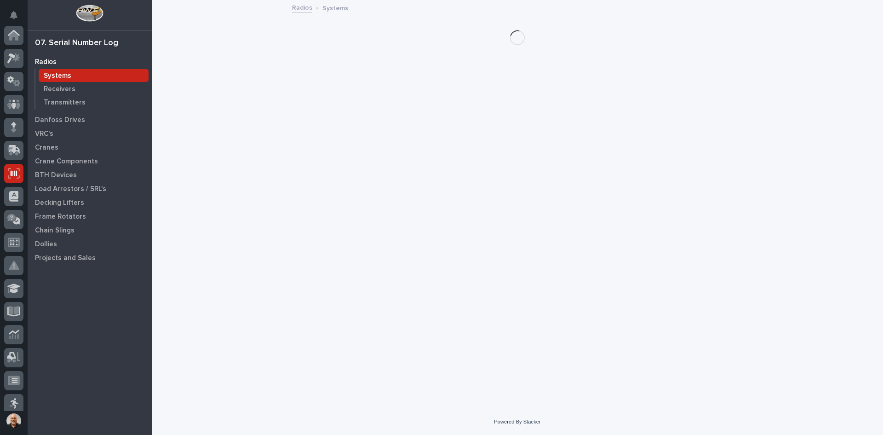
scroll to position [138, 0]
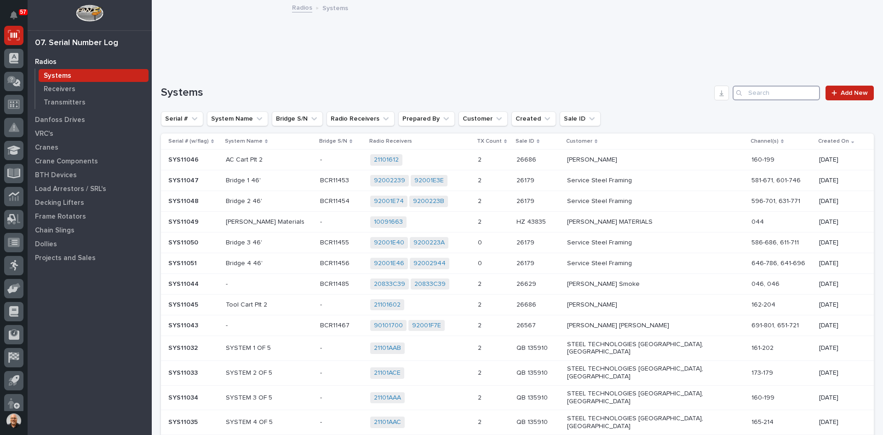
click at [755, 93] on input "Search" at bounding box center [776, 93] width 87 height 15
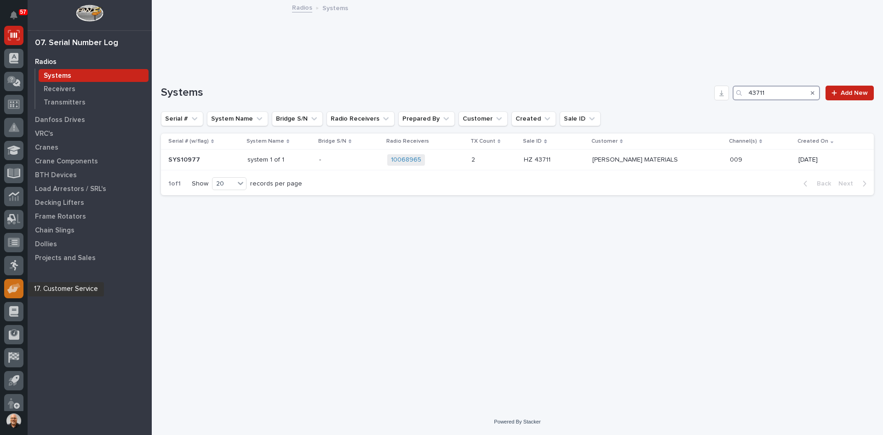
type input "43711"
click at [15, 289] on icon at bounding box center [12, 289] width 11 height 9
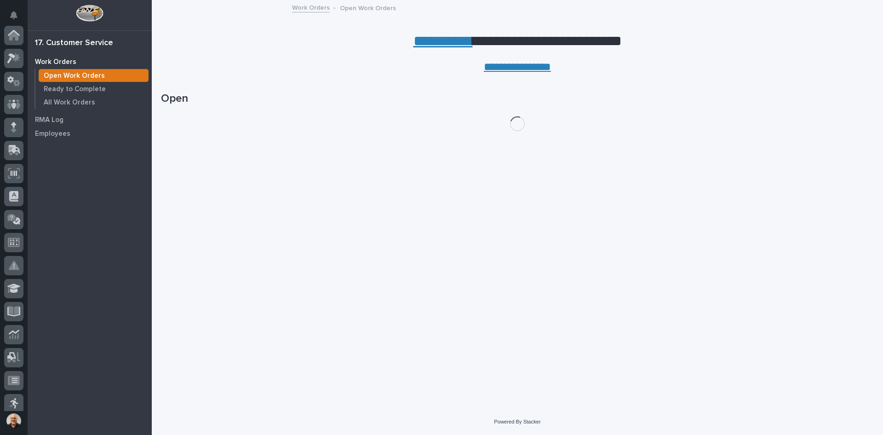
scroll to position [144, 0]
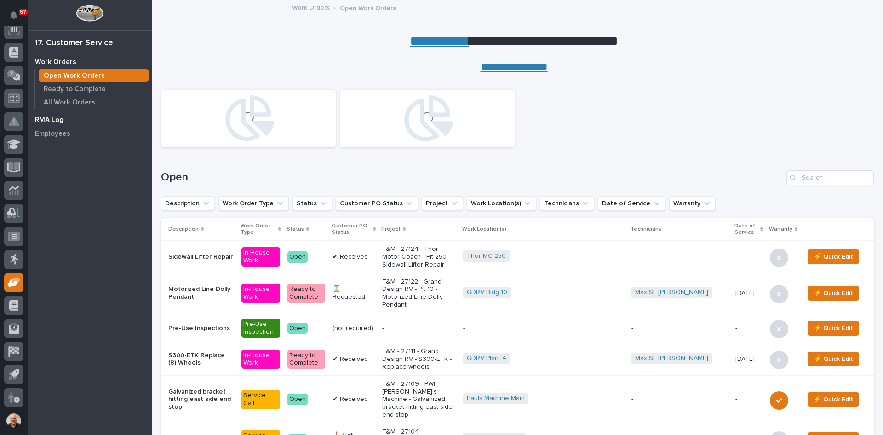
click at [50, 118] on p "RMA Log" at bounding box center [49, 120] width 29 height 8
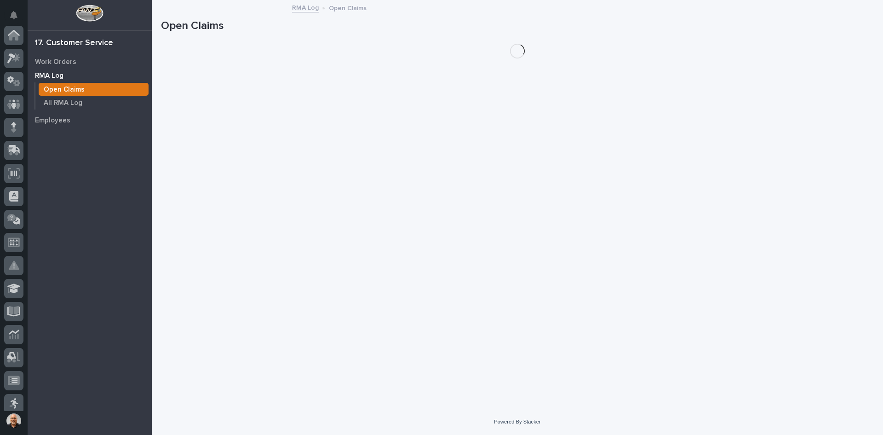
scroll to position [144, 0]
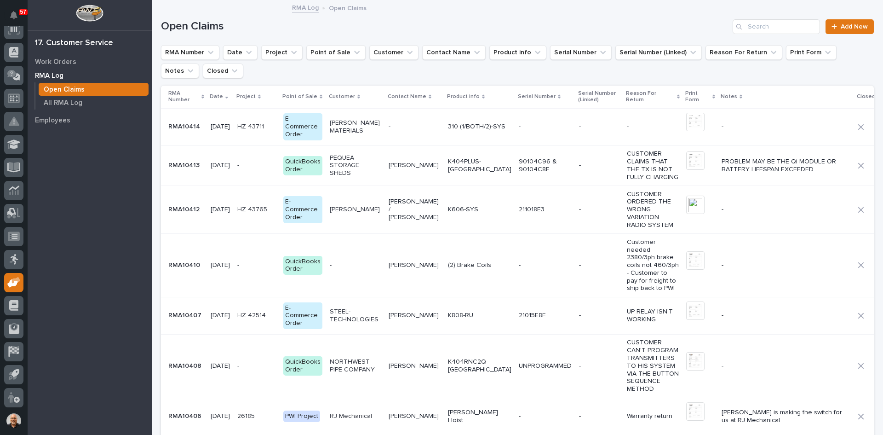
click at [422, 125] on p "-" at bounding box center [415, 127] width 52 height 8
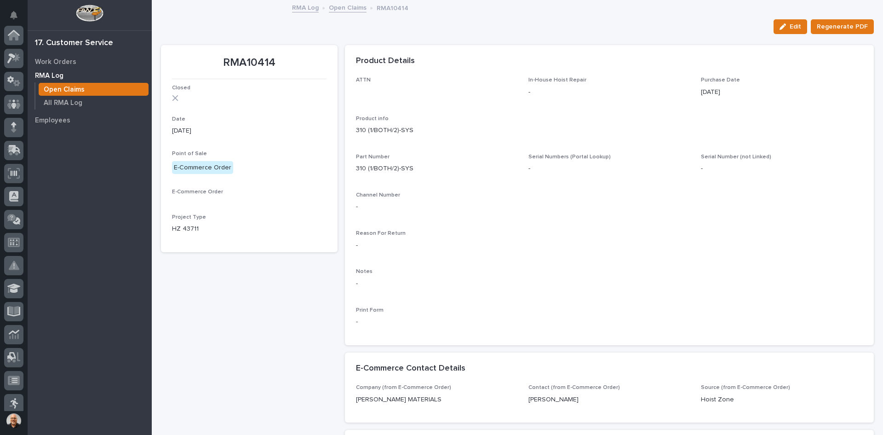
scroll to position [144, 0]
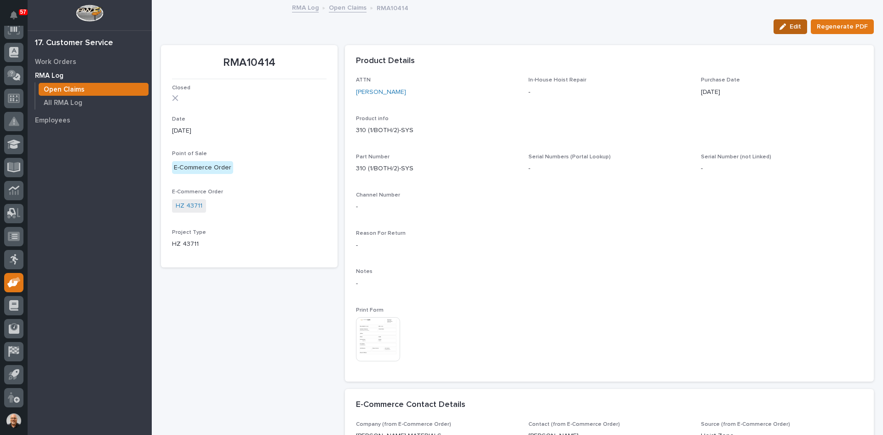
click at [797, 24] on span "Edit" at bounding box center [796, 27] width 12 height 8
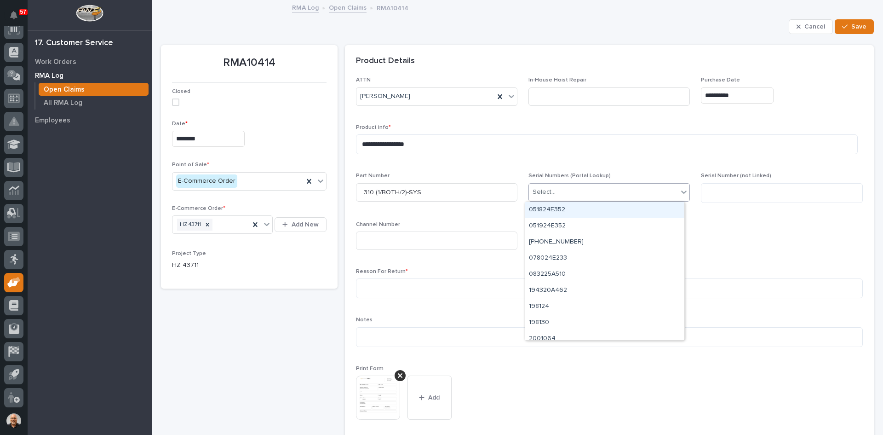
click at [560, 191] on div "Select..." at bounding box center [603, 192] width 149 height 15
type input "********"
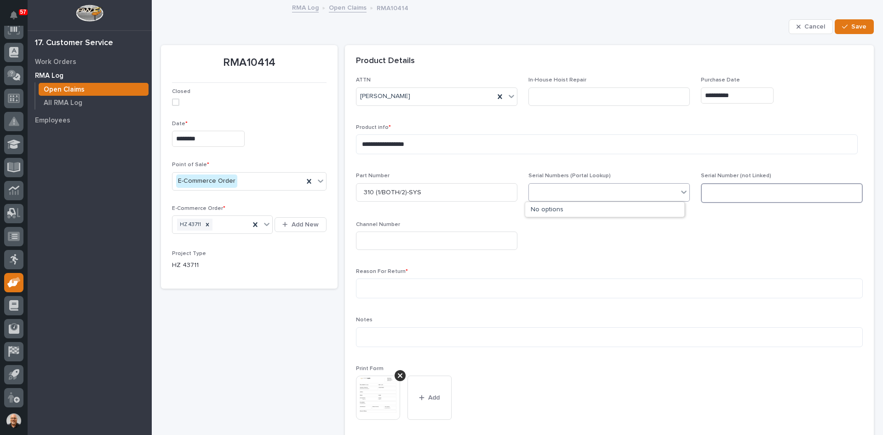
click at [710, 192] on textarea at bounding box center [782, 193] width 162 height 20
type textarea "********"
click at [370, 245] on input at bounding box center [437, 240] width 162 height 18
type input "009"
click at [375, 287] on textarea at bounding box center [609, 288] width 507 height 20
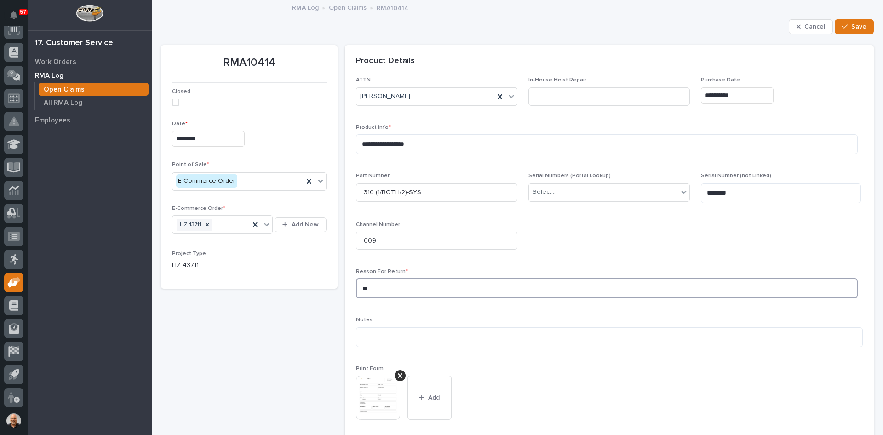
type textarea "*"
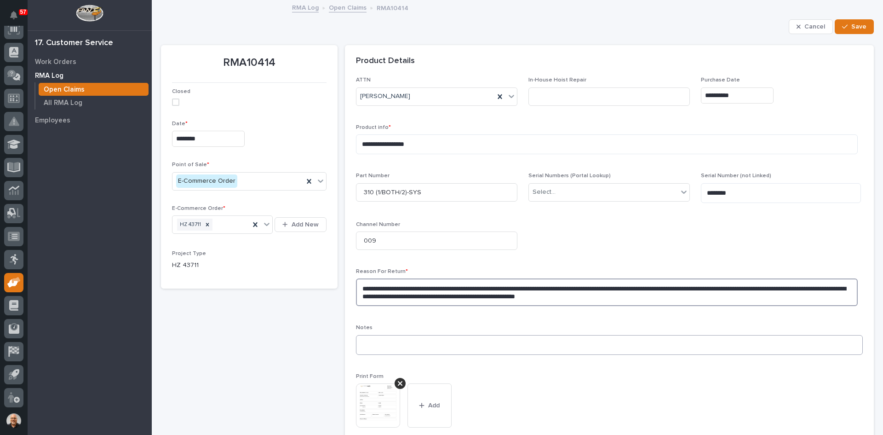
scroll to position [138, 0]
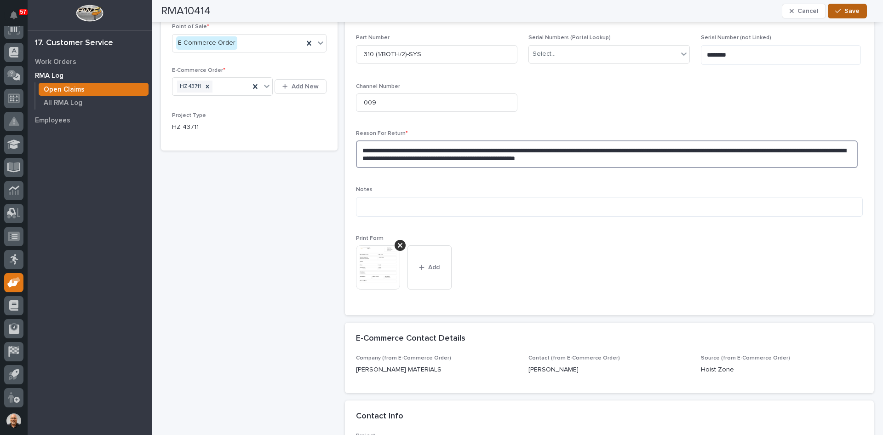
type textarea "**********"
click at [851, 11] on span "Save" at bounding box center [852, 11] width 15 height 8
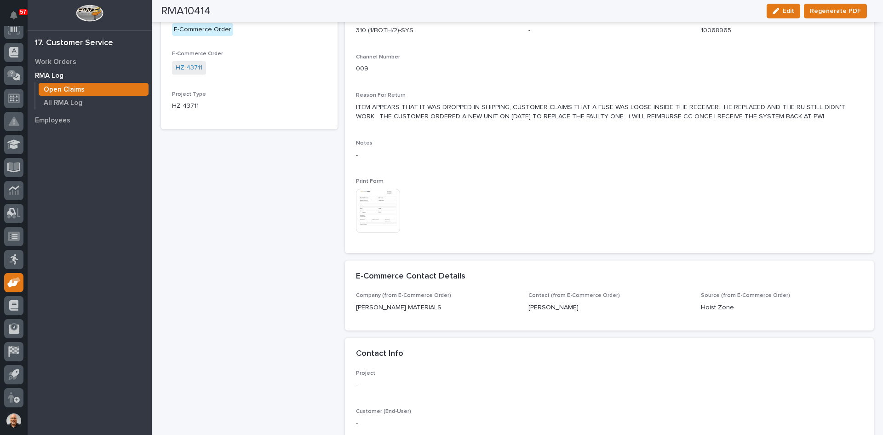
scroll to position [83, 0]
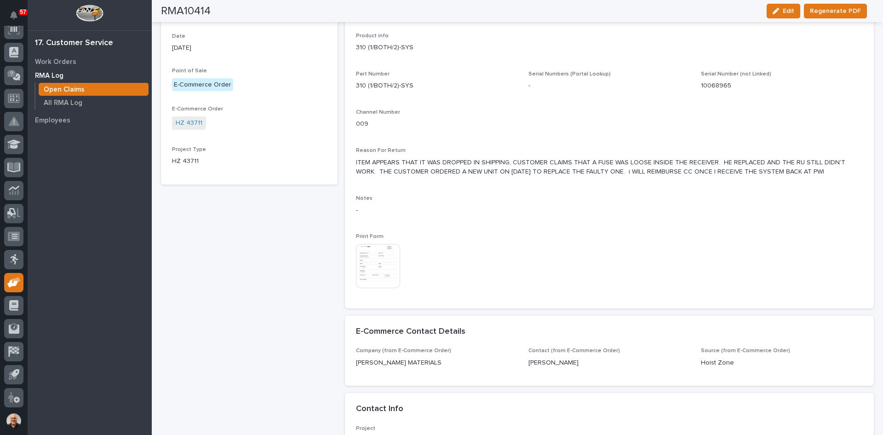
click at [372, 264] on img at bounding box center [378, 266] width 44 height 44
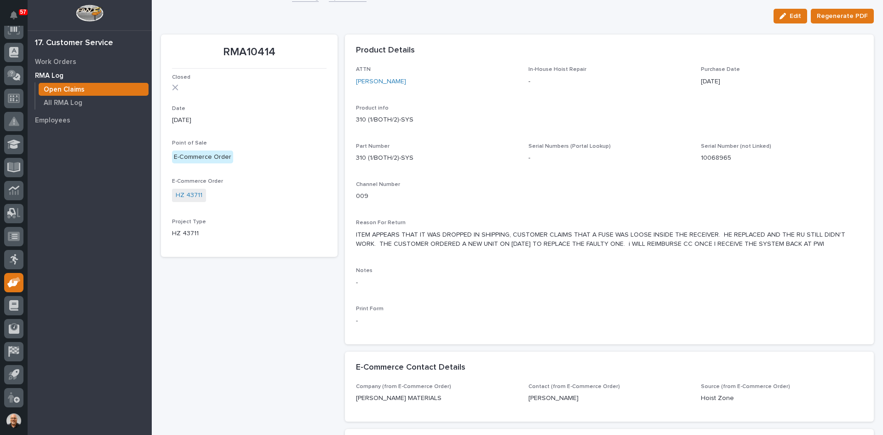
scroll to position [0, 0]
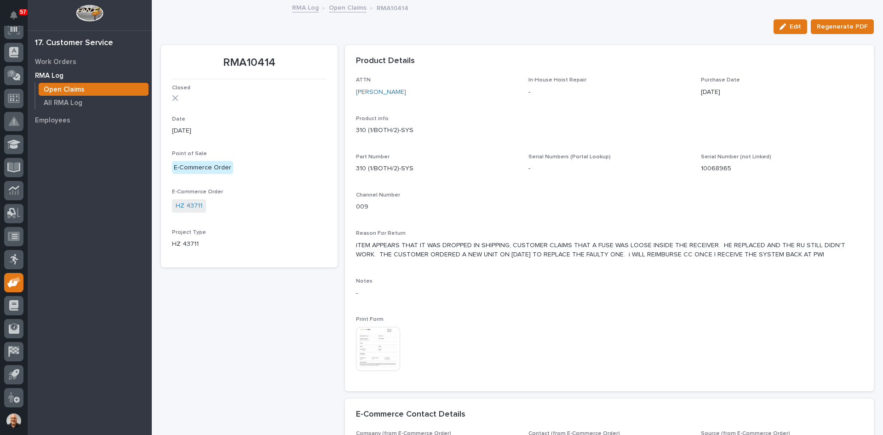
click at [387, 347] on img at bounding box center [378, 349] width 44 height 44
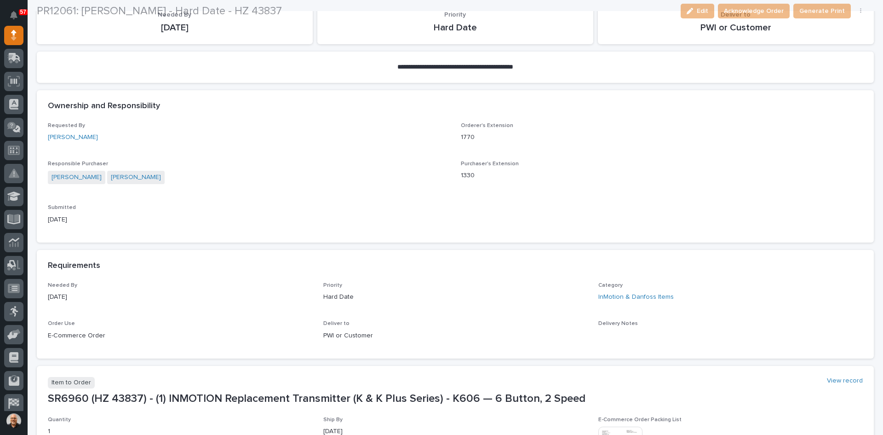
scroll to position [276, 0]
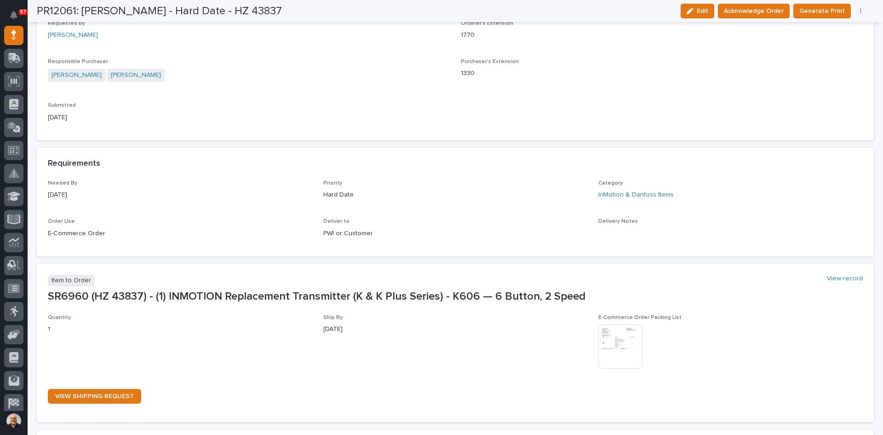
click at [615, 343] on img at bounding box center [621, 346] width 44 height 44
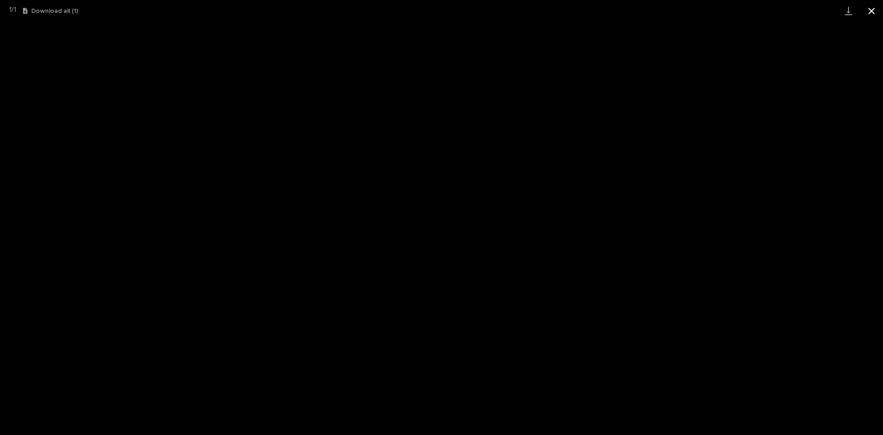
click at [872, 10] on button "Close gallery" at bounding box center [871, 11] width 23 height 22
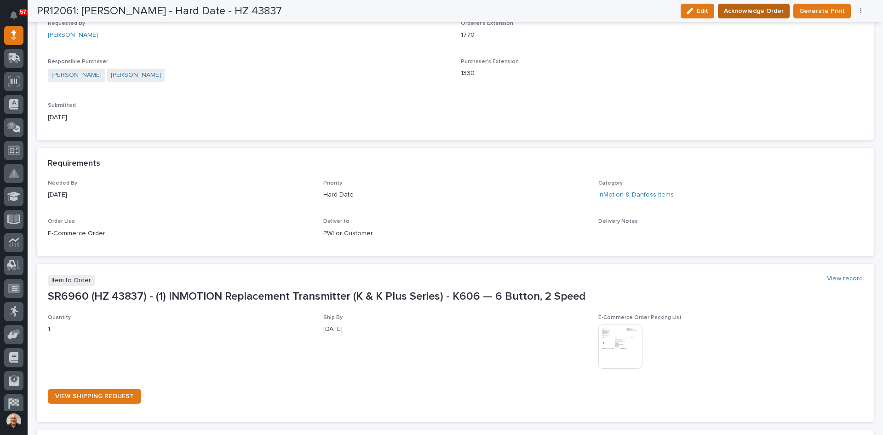
click at [757, 7] on span "Acknowledge Order" at bounding box center [754, 11] width 60 height 11
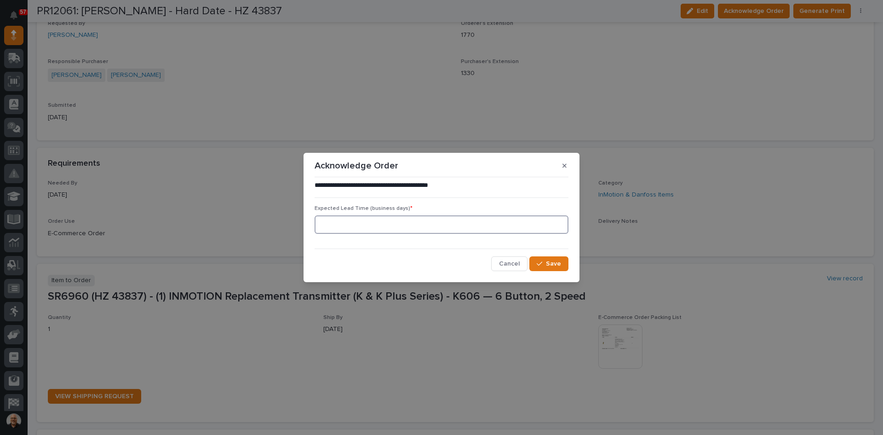
click at [340, 227] on input at bounding box center [442, 224] width 254 height 18
type input "0"
click at [553, 263] on span "Save" at bounding box center [553, 264] width 15 height 8
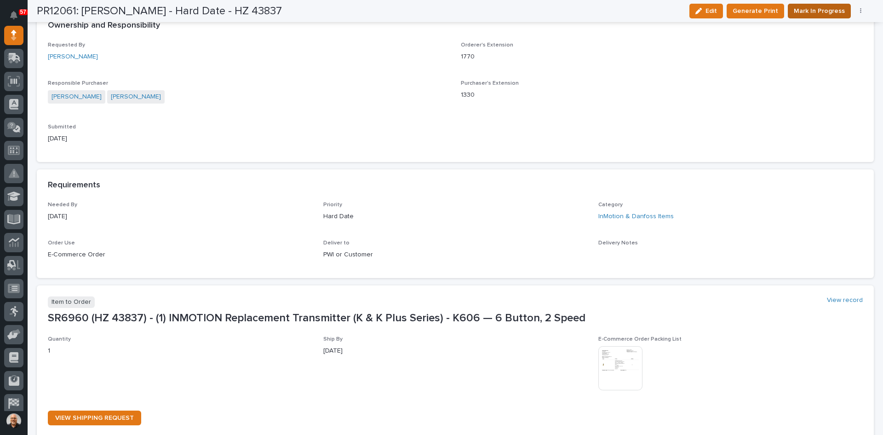
scroll to position [355, 0]
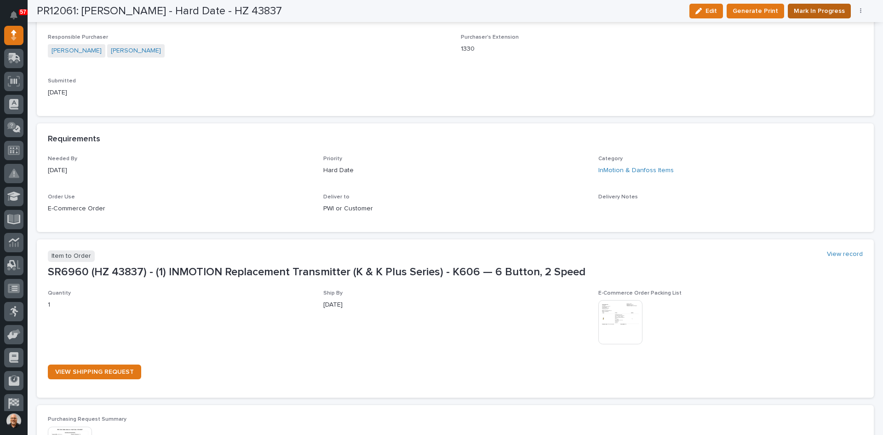
click at [811, 11] on span "Mark In Progress" at bounding box center [819, 11] width 51 height 11
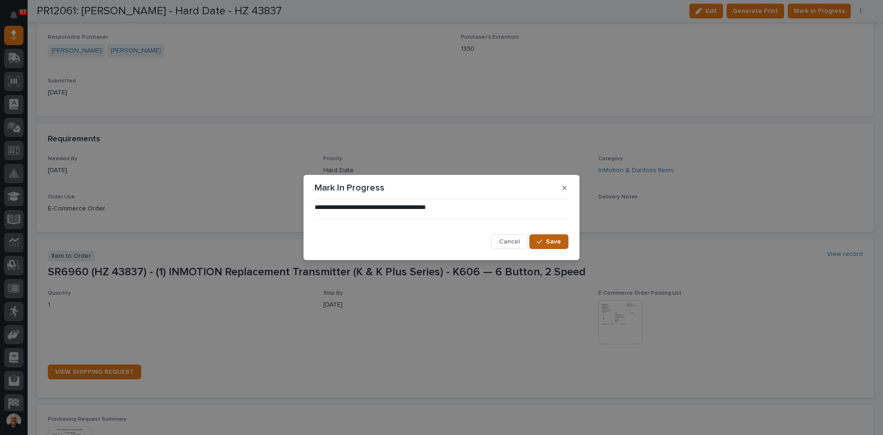
click at [551, 239] on span "Save" at bounding box center [553, 241] width 15 height 8
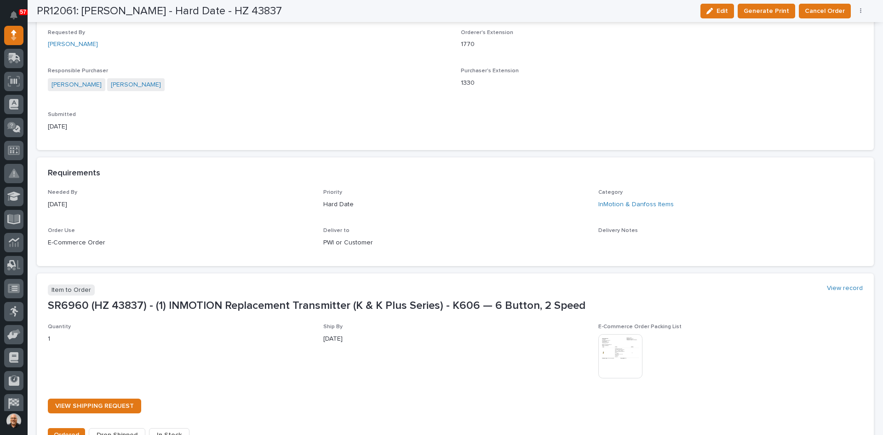
scroll to position [549, 0]
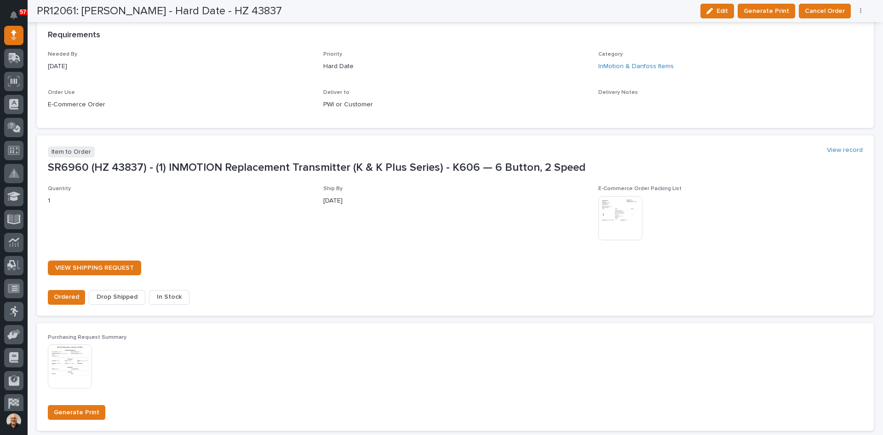
click at [171, 293] on span "In Stock" at bounding box center [169, 296] width 25 height 11
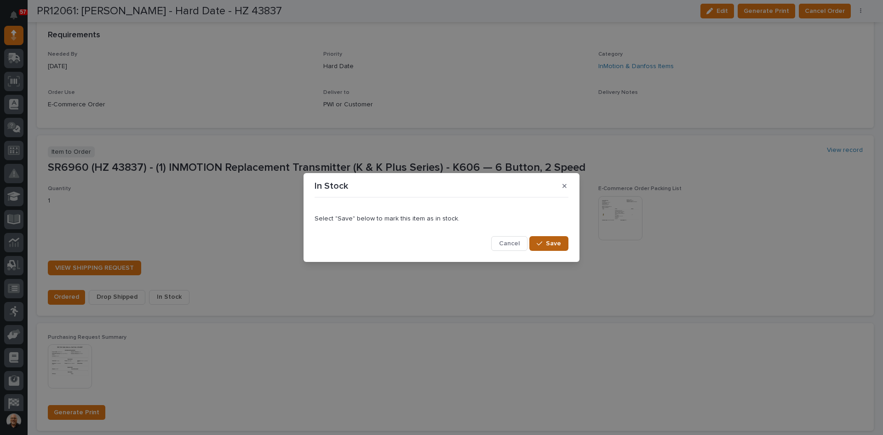
click at [554, 241] on span "Save" at bounding box center [553, 243] width 15 height 8
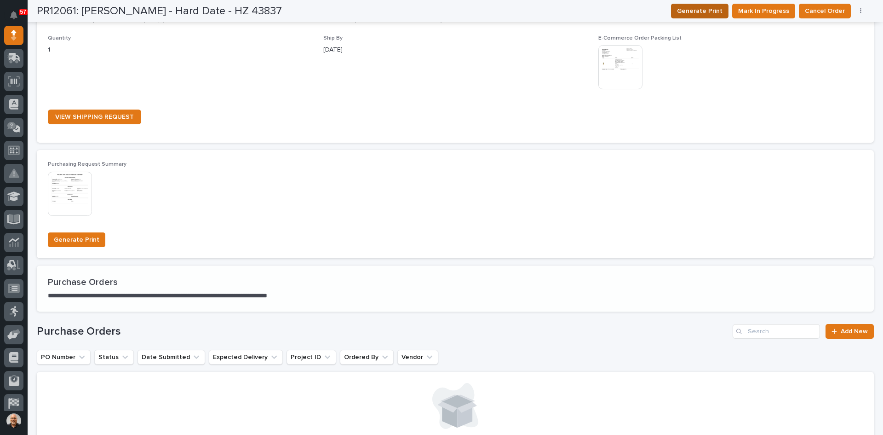
scroll to position [465, 0]
